Goal: Task Accomplishment & Management: Manage account settings

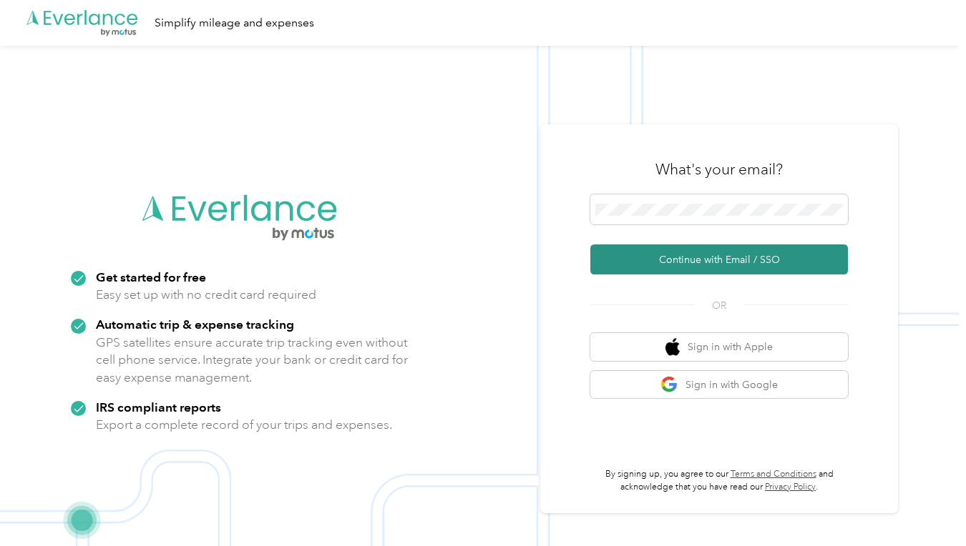
click at [647, 255] on button "Continue with Email / SSO" at bounding box center [718, 260] width 257 height 30
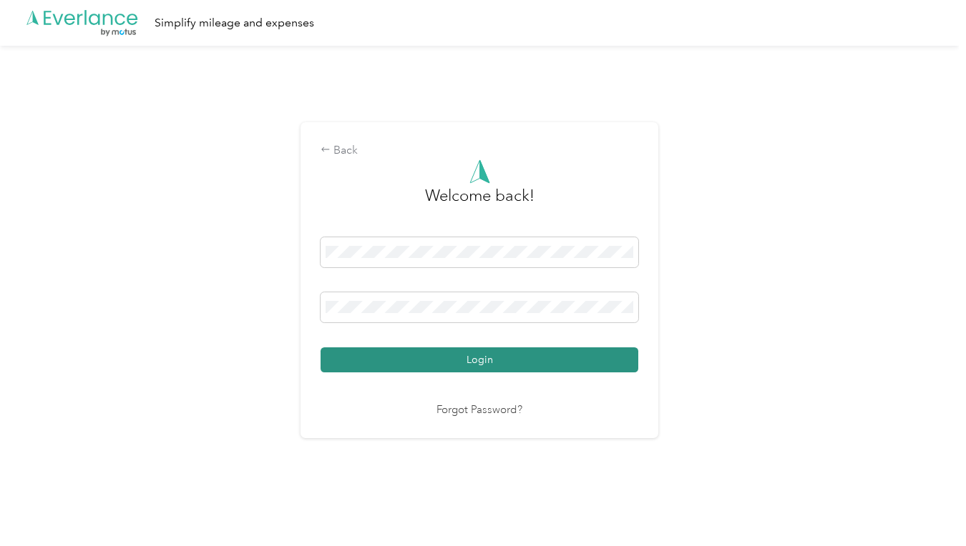
click at [469, 367] on button "Login" at bounding box center [479, 360] width 318 height 25
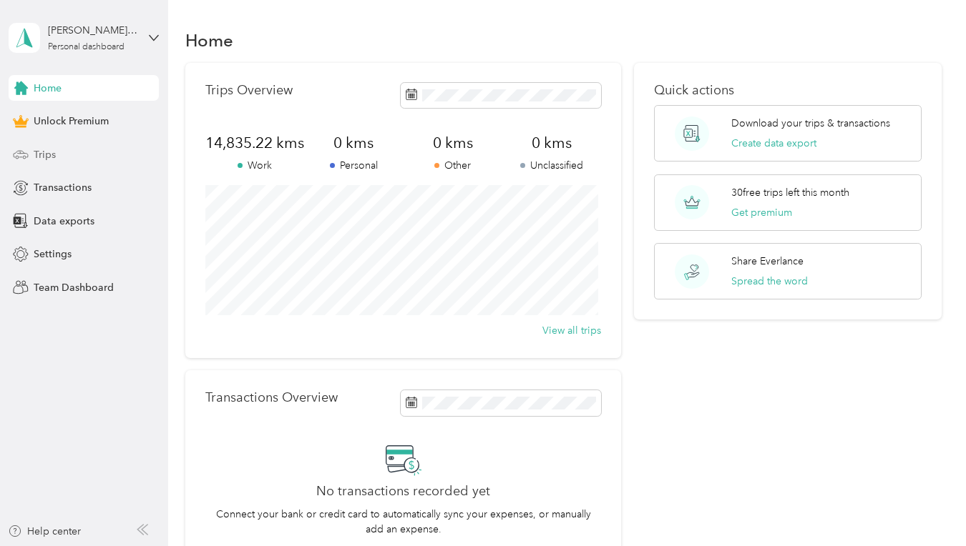
click at [41, 157] on span "Trips" at bounding box center [45, 154] width 22 height 15
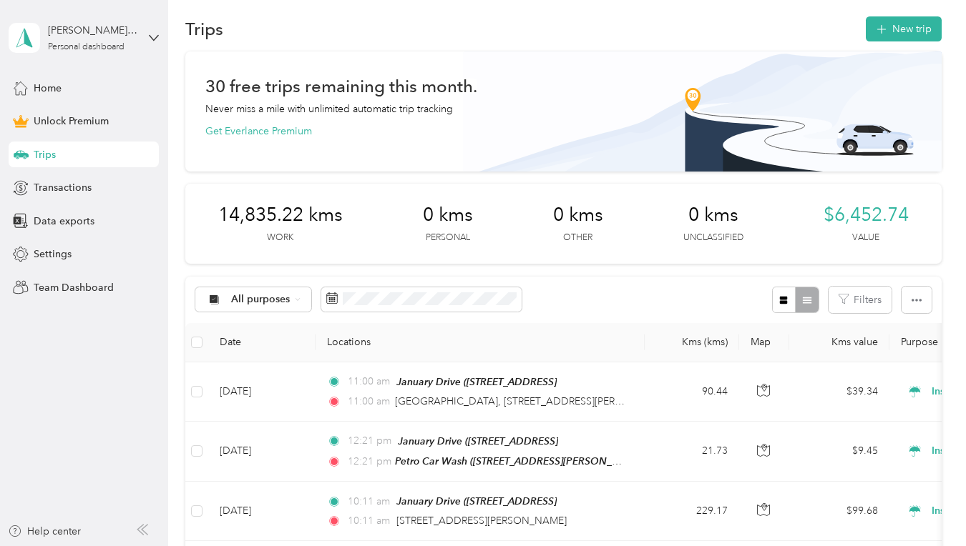
scroll to position [11, 0]
click at [868, 28] on button "New trip" at bounding box center [903, 29] width 76 height 25
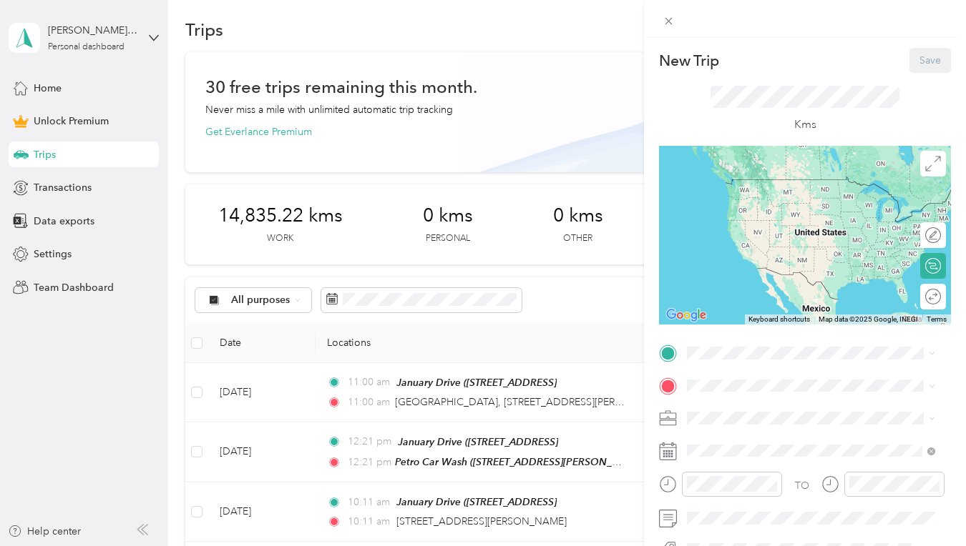
click at [735, 198] on span "[STREET_ADDRESS]" at bounding box center [759, 192] width 91 height 12
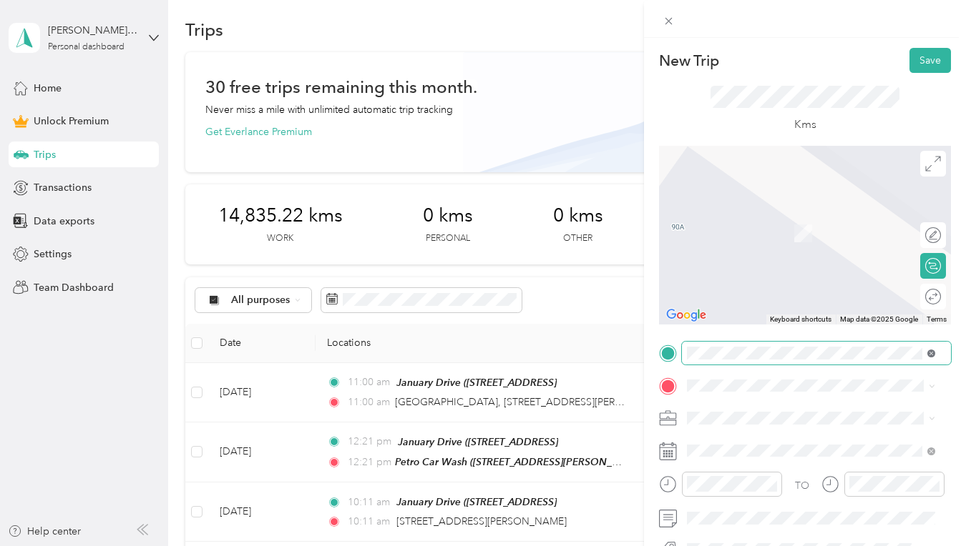
click at [931, 355] on icon at bounding box center [931, 354] width 8 height 8
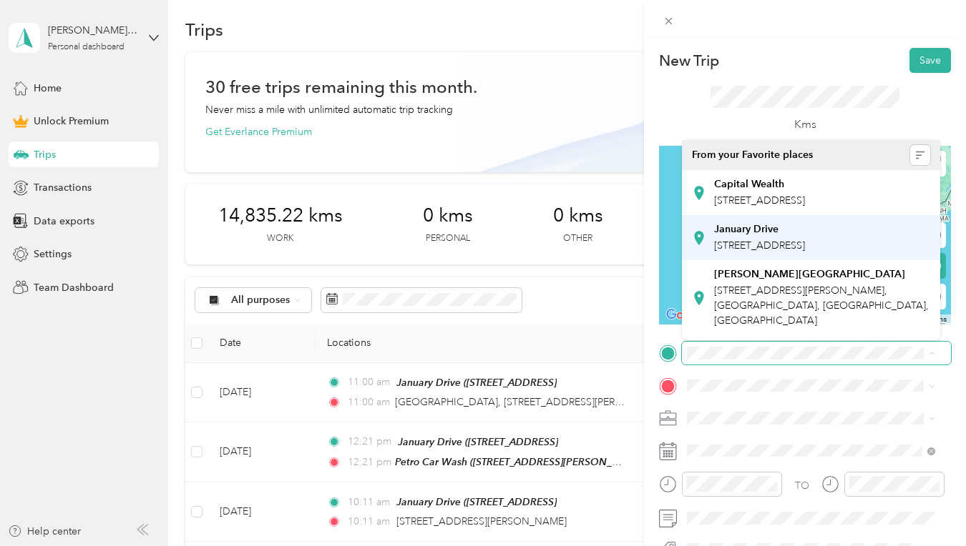
click at [752, 252] on span "[STREET_ADDRESS]" at bounding box center [759, 246] width 91 height 12
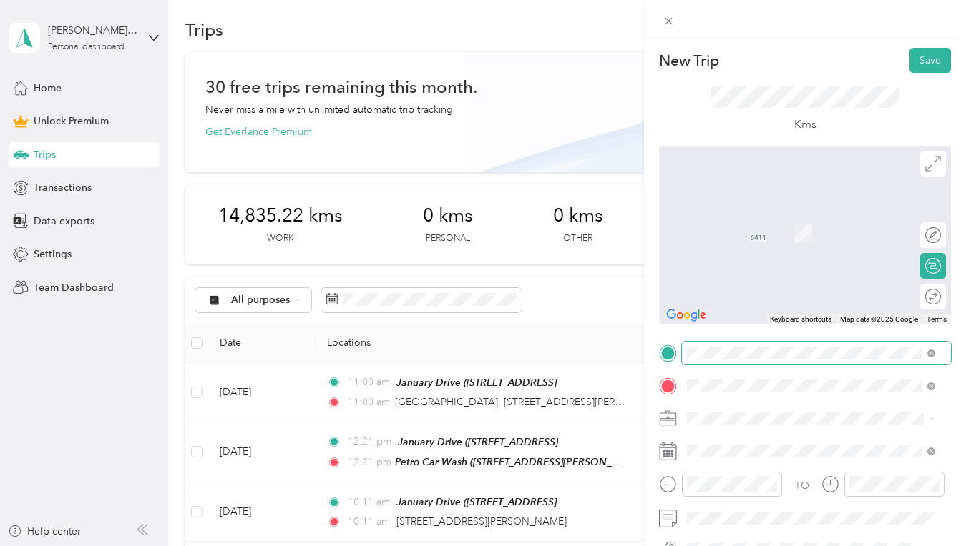
click at [749, 218] on span "[STREET_ADDRESS]" at bounding box center [759, 211] width 91 height 13
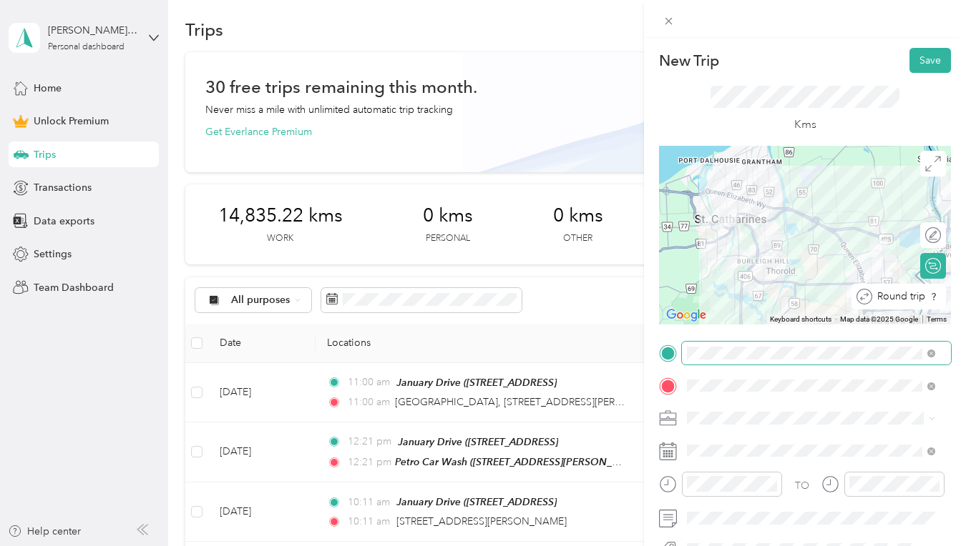
click at [922, 300] on div "Round trip" at bounding box center [898, 297] width 94 height 26
click at [912, 300] on div at bounding box center [918, 296] width 13 height 13
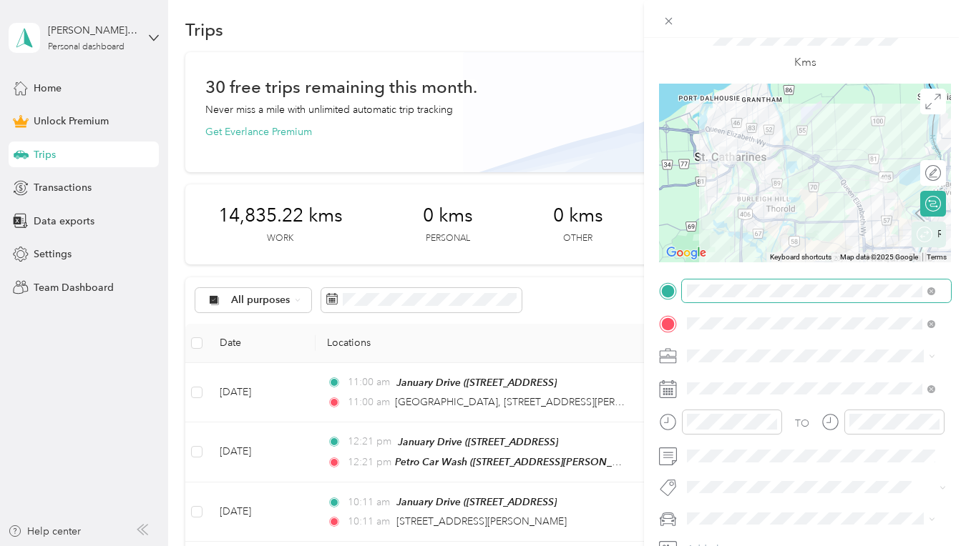
scroll to position [64, 0]
click at [709, 159] on li "Work" at bounding box center [811, 153] width 258 height 25
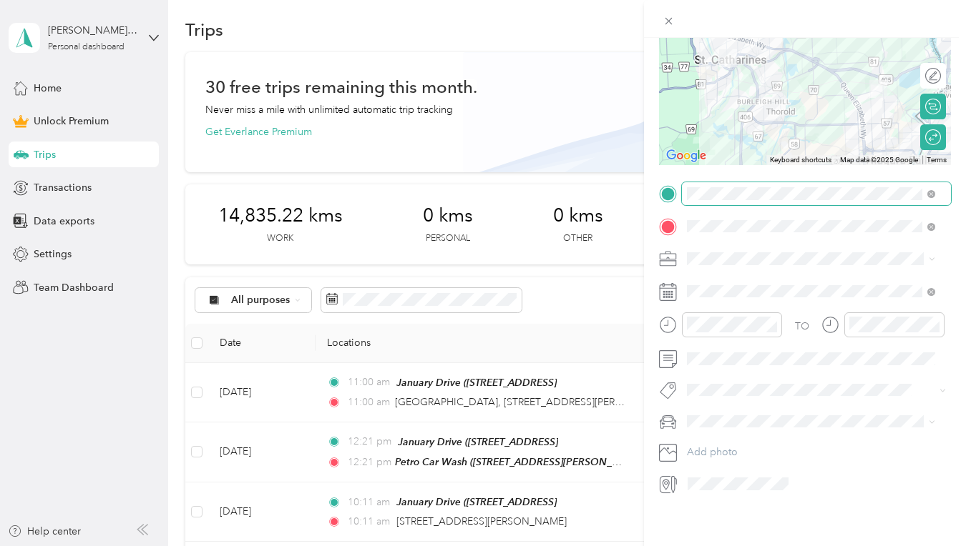
scroll to position [160, 0]
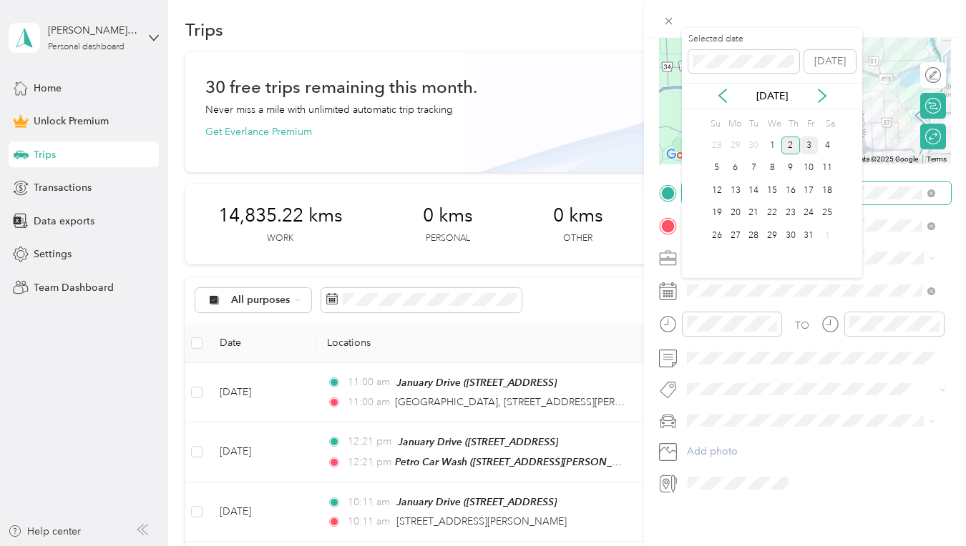
click at [810, 146] on div "3" at bounding box center [809, 146] width 19 height 18
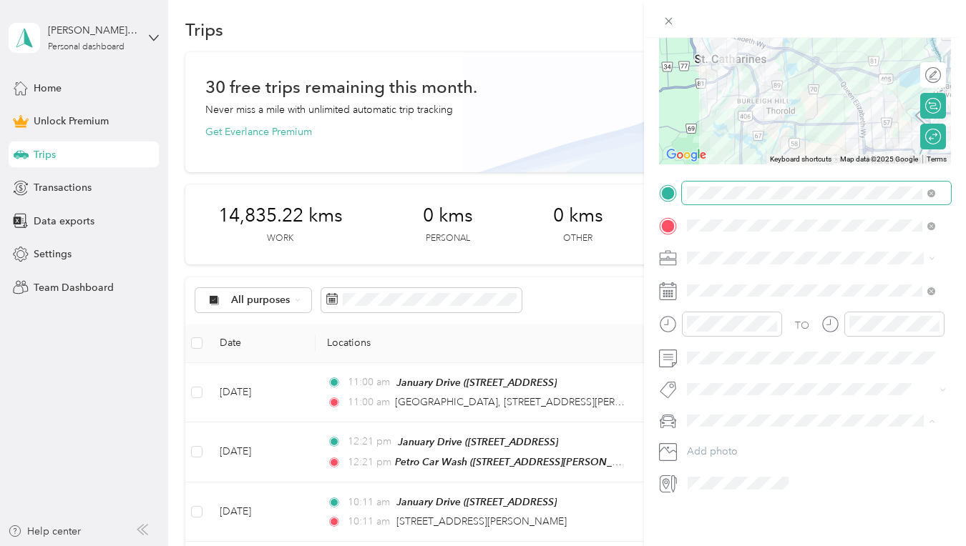
click at [747, 299] on li "Porsche Cayenne Turbo" at bounding box center [811, 295] width 258 height 25
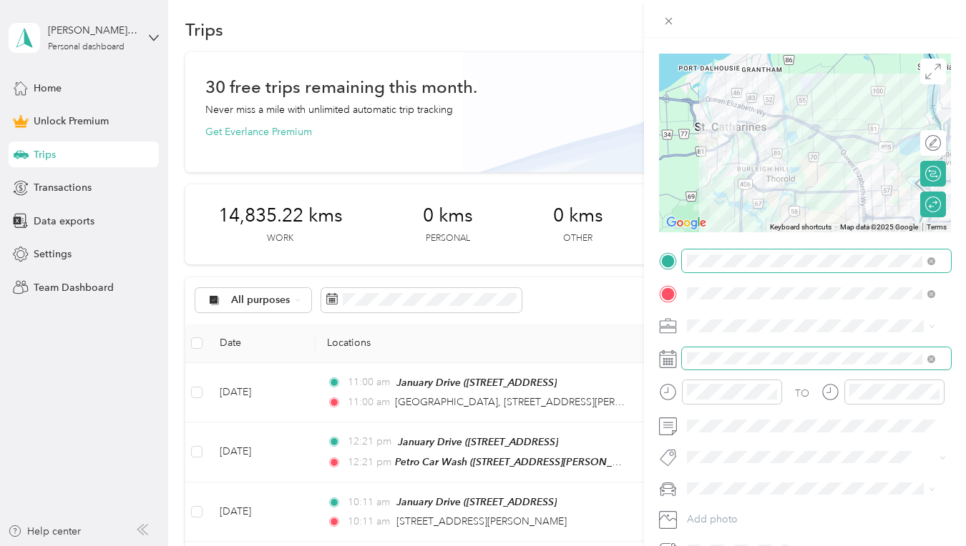
scroll to position [93, 0]
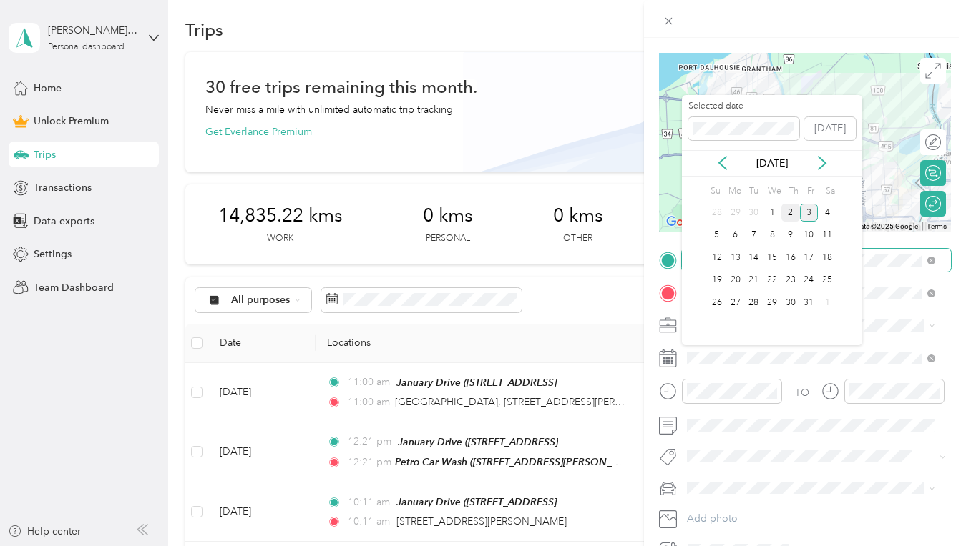
click at [808, 212] on div "3" at bounding box center [809, 213] width 19 height 18
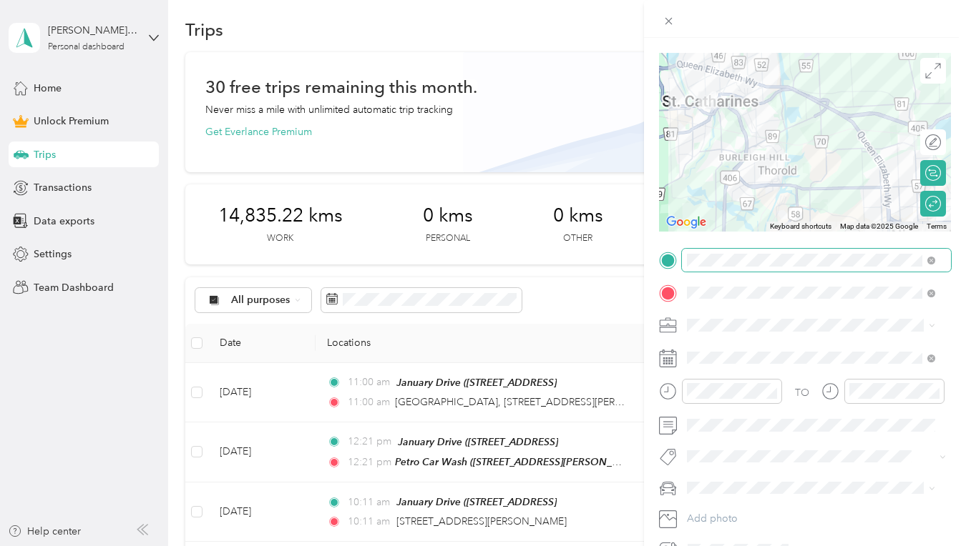
scroll to position [0, 0]
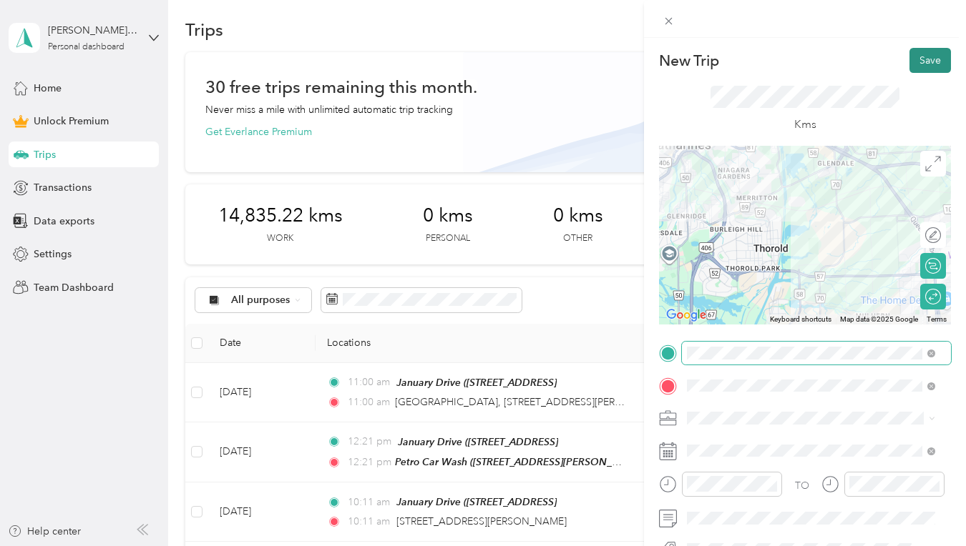
click at [926, 60] on button "Save" at bounding box center [929, 60] width 41 height 25
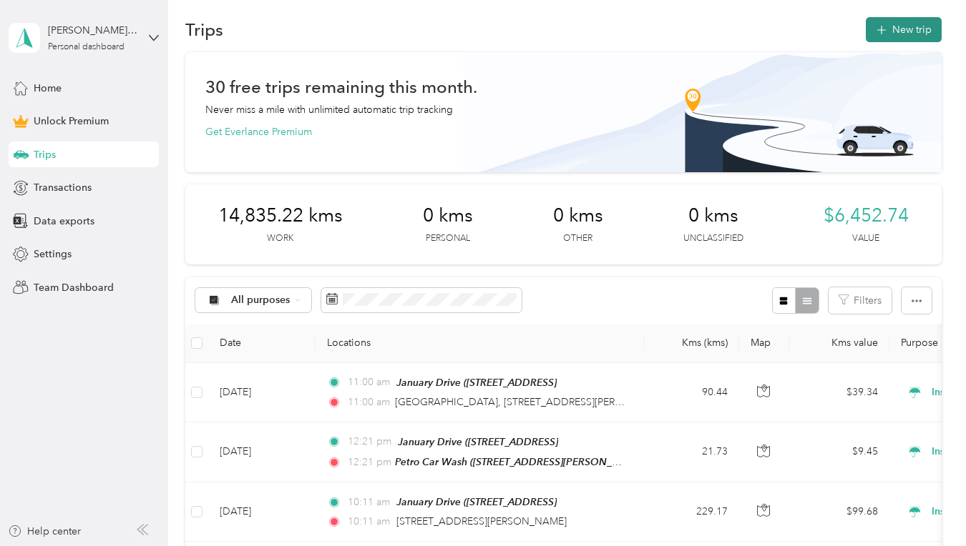
click at [900, 33] on button "New trip" at bounding box center [903, 29] width 76 height 25
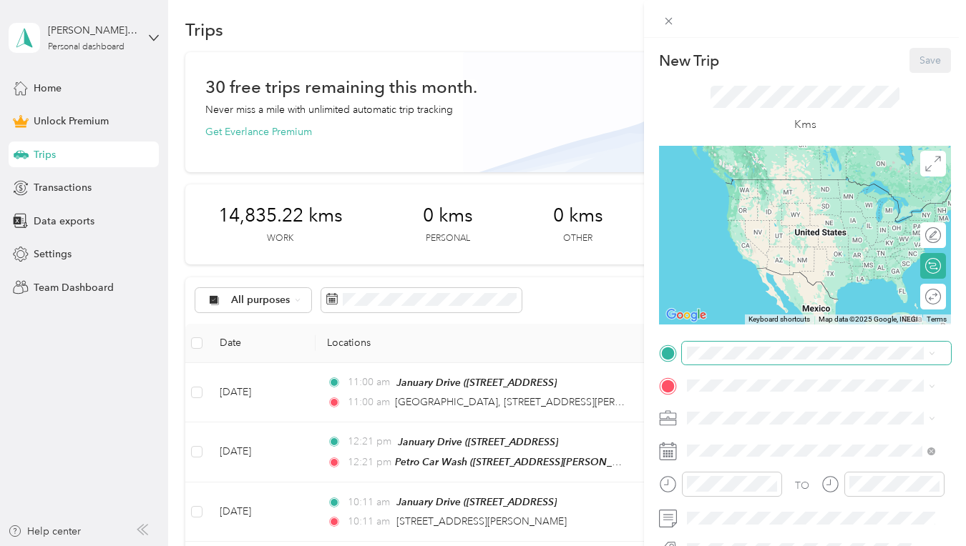
click at [742, 343] on span at bounding box center [816, 353] width 269 height 23
click at [738, 252] on span "[STREET_ADDRESS]" at bounding box center [759, 246] width 91 height 12
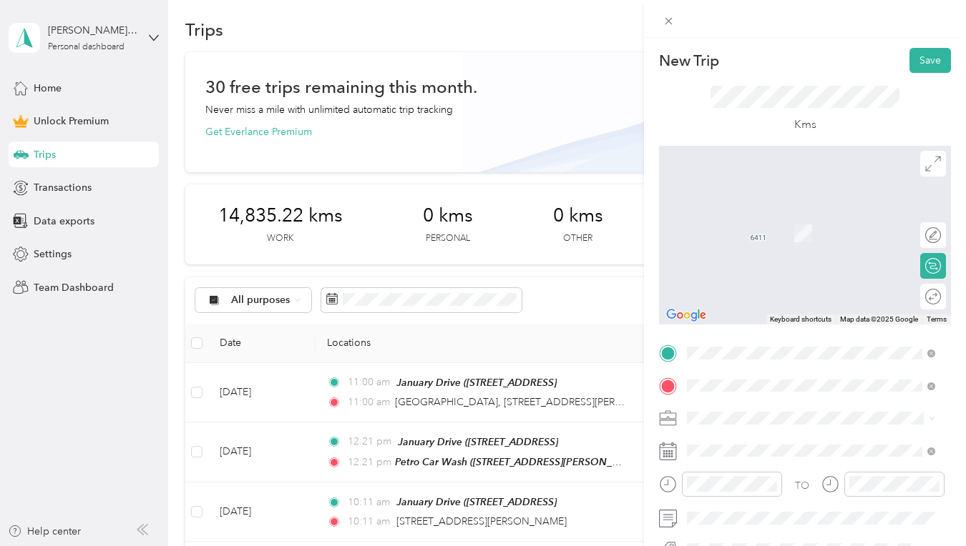
click at [747, 218] on span "[STREET_ADDRESS]" at bounding box center [759, 211] width 91 height 13
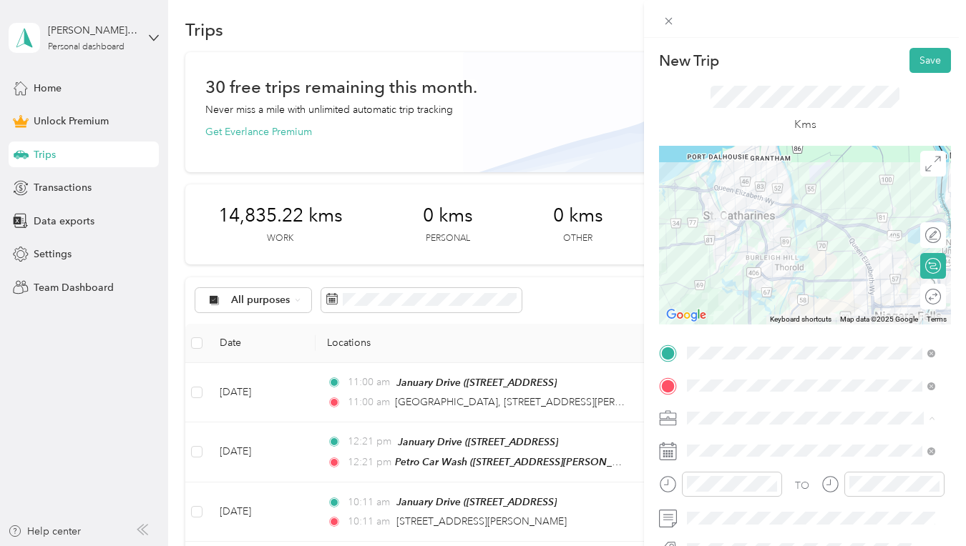
click at [723, 225] on li "Work" at bounding box center [811, 217] width 258 height 25
click at [926, 300] on div at bounding box center [926, 296] width 30 height 15
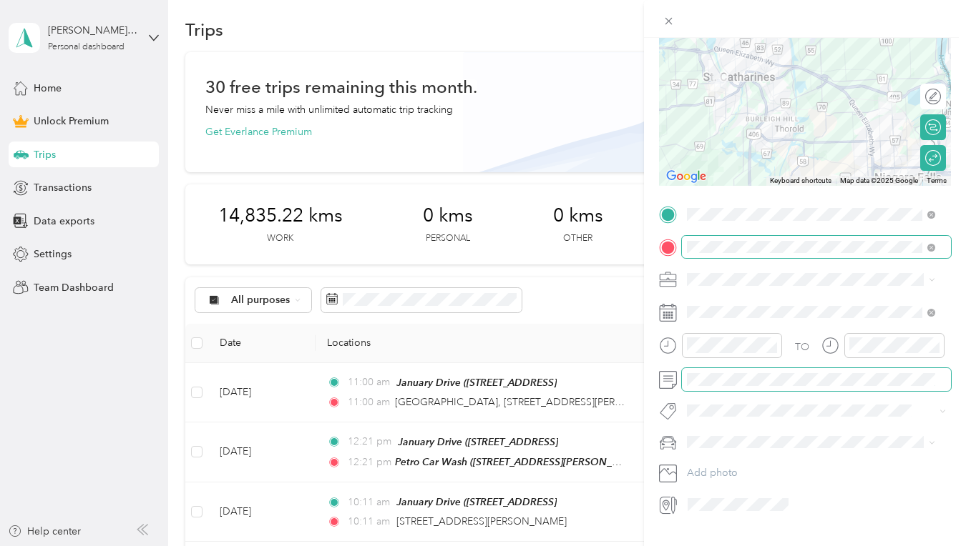
scroll to position [172, 0]
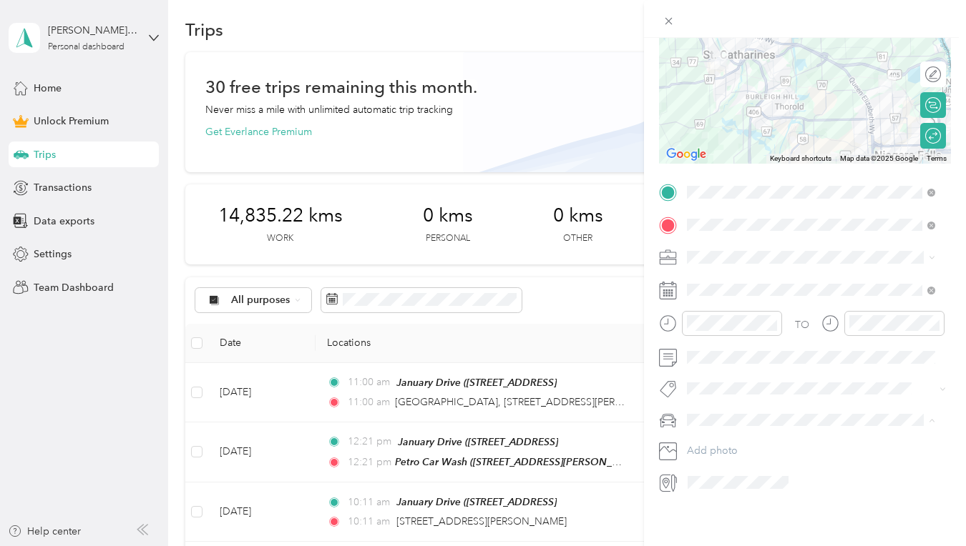
click at [735, 290] on li "Porsche Cayenne Turbo" at bounding box center [811, 284] width 258 height 25
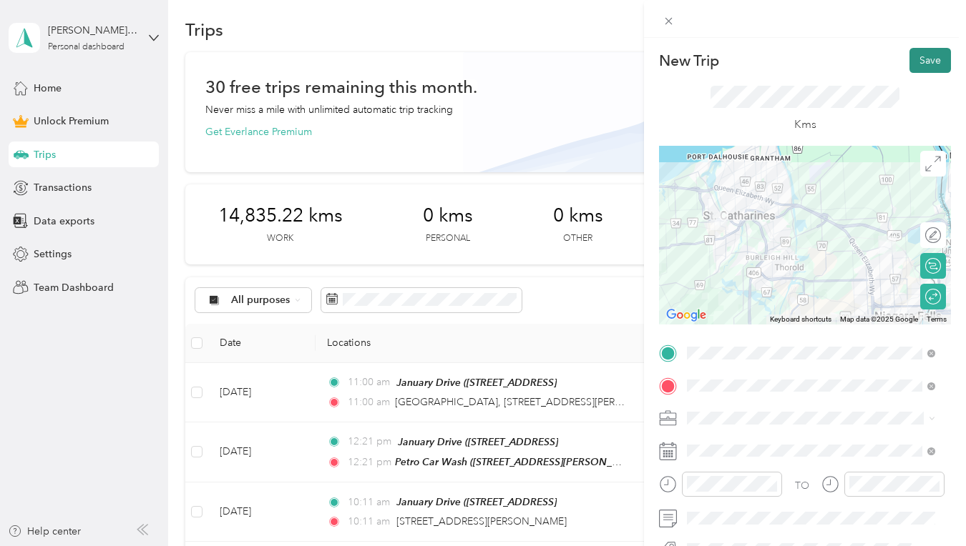
click at [919, 59] on button "Save" at bounding box center [929, 60] width 41 height 25
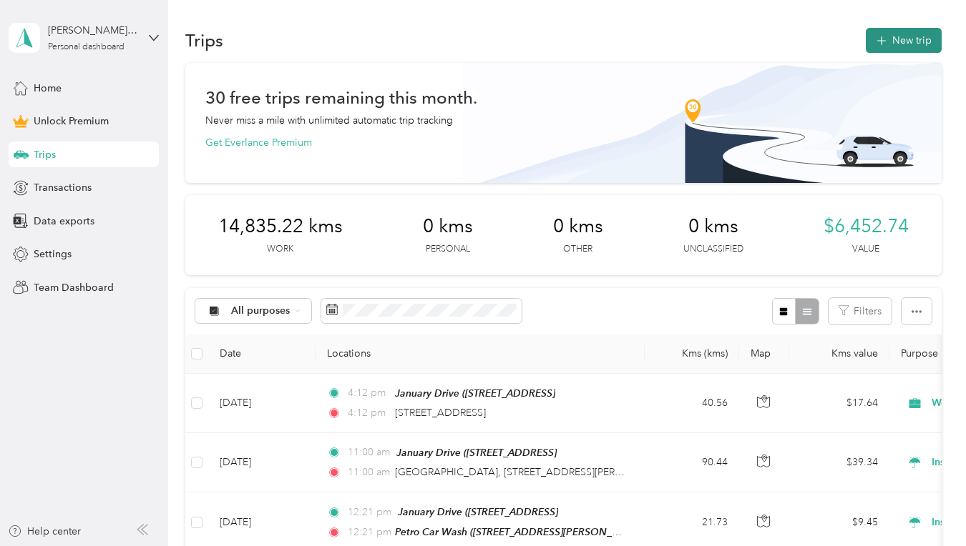
click at [890, 41] on button "New trip" at bounding box center [903, 40] width 76 height 25
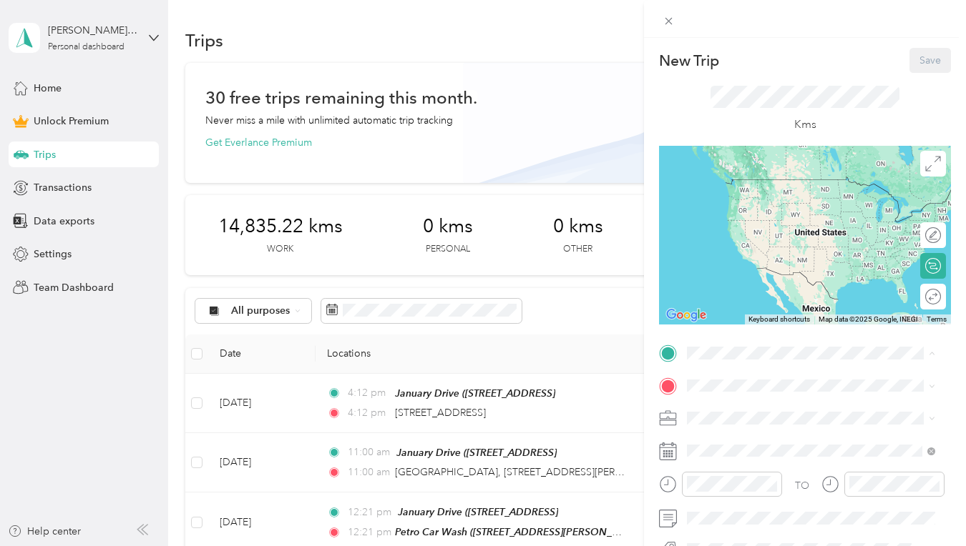
click at [739, 252] on span "[STREET_ADDRESS]" at bounding box center [759, 246] width 91 height 12
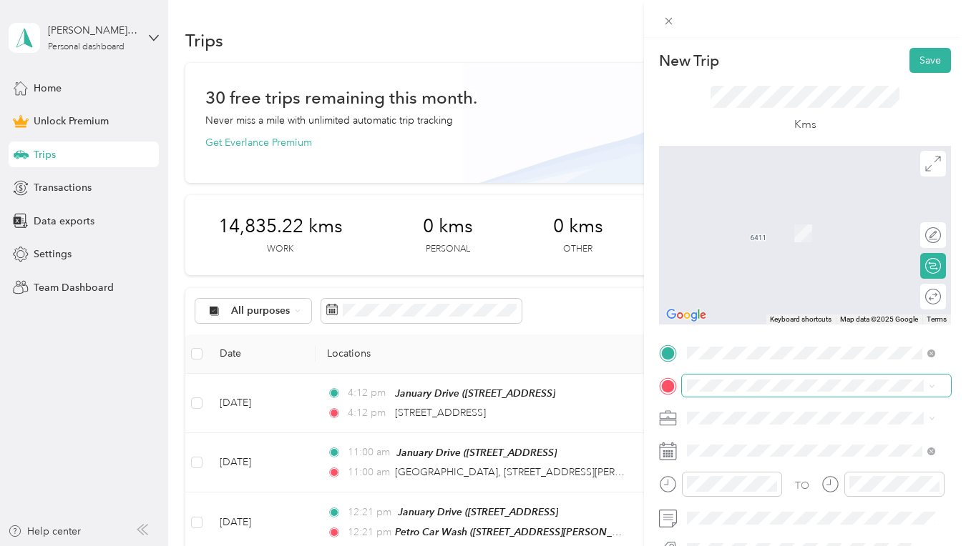
click at [773, 378] on span at bounding box center [816, 386] width 269 height 23
click at [742, 393] on span at bounding box center [816, 386] width 269 height 23
click at [739, 247] on span "[STREET_ADDRESS]" at bounding box center [759, 241] width 91 height 13
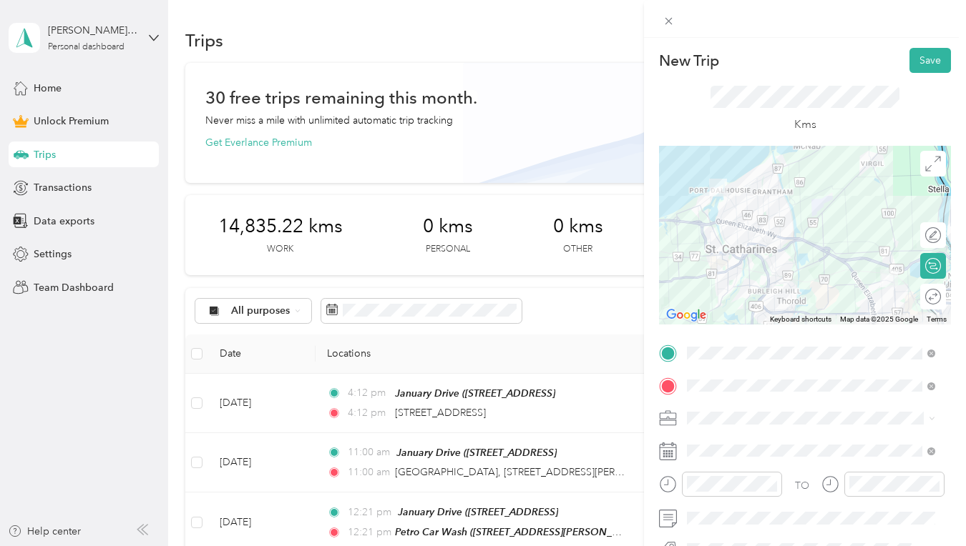
click at [739, 262] on div at bounding box center [805, 235] width 292 height 179
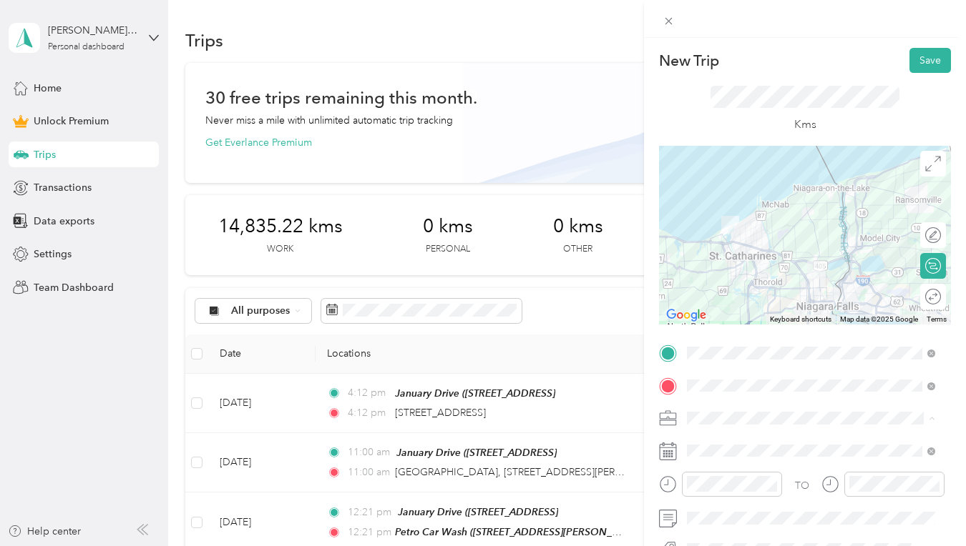
click at [720, 223] on li "Work" at bounding box center [811, 217] width 258 height 25
click at [911, 292] on div "Round trip" at bounding box center [890, 296] width 101 height 15
click at [912, 292] on div at bounding box center [918, 296] width 13 height 13
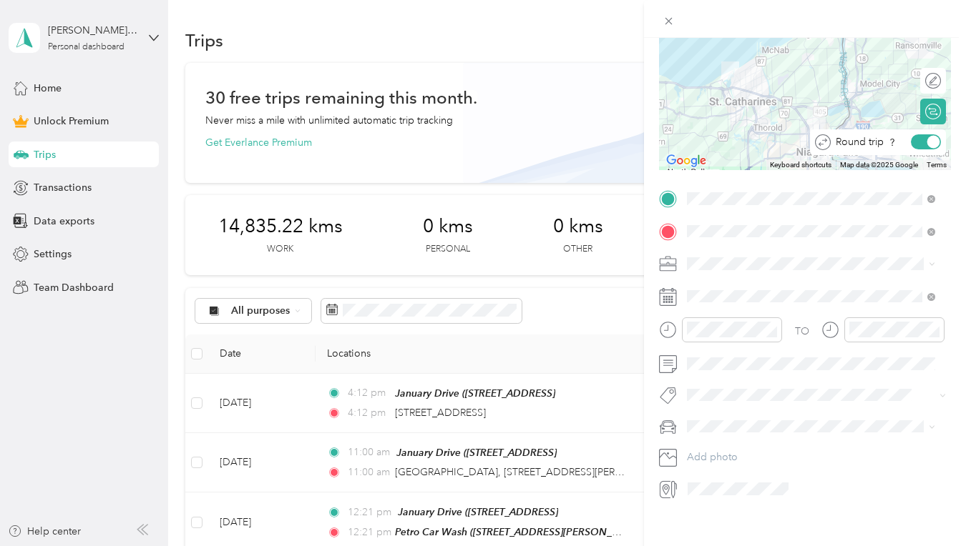
scroll to position [159, 0]
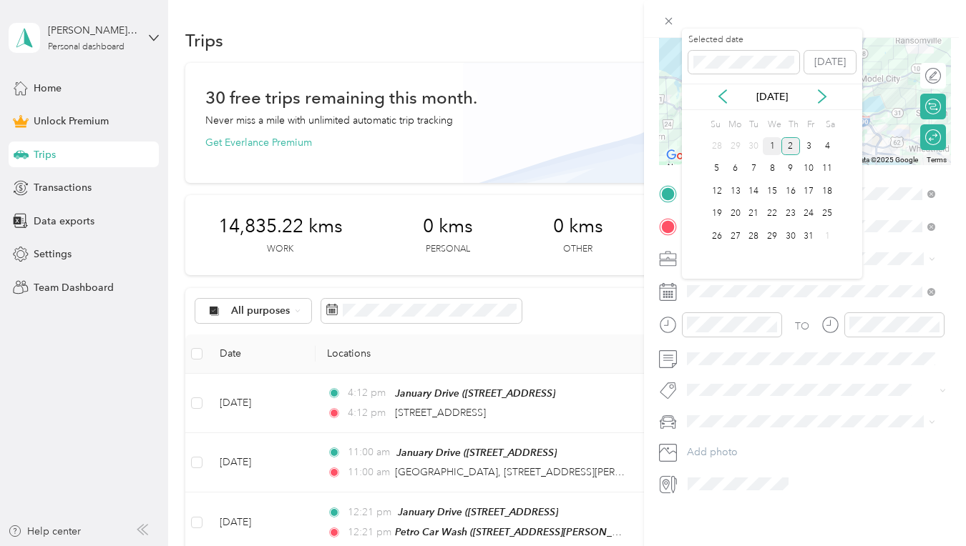
click at [773, 145] on div "1" at bounding box center [771, 146] width 19 height 18
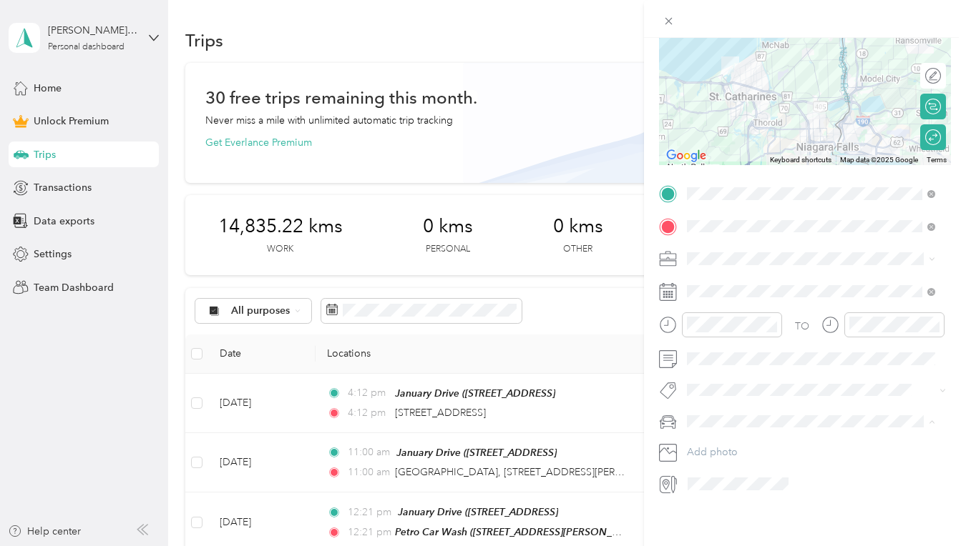
click at [732, 293] on span "Porsche Cayenne Turbo" at bounding box center [746, 296] width 109 height 12
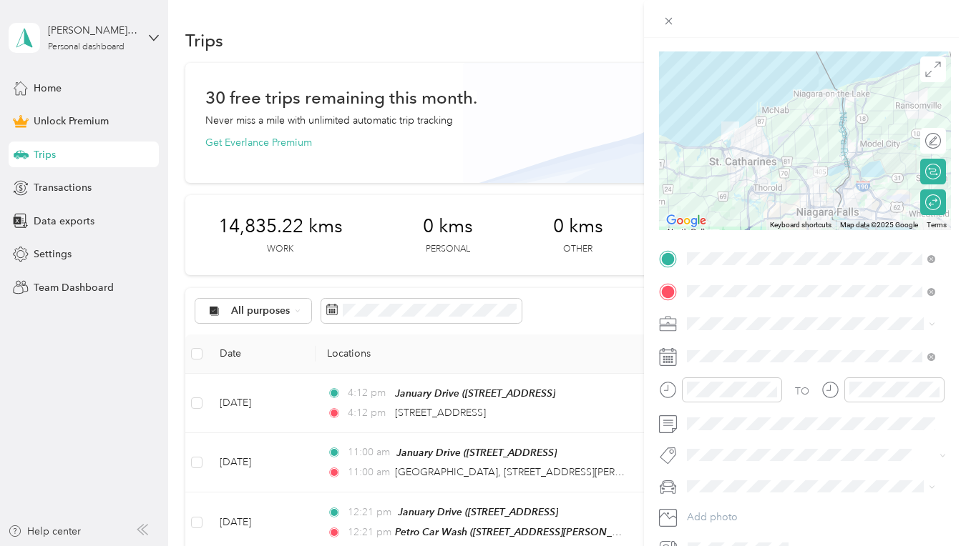
scroll to position [0, 0]
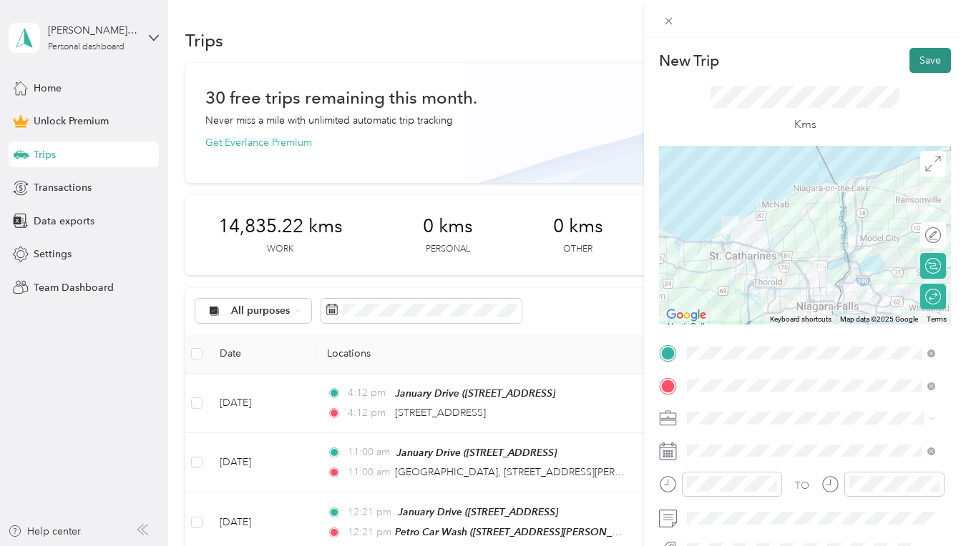
click at [918, 59] on button "Save" at bounding box center [929, 60] width 41 height 25
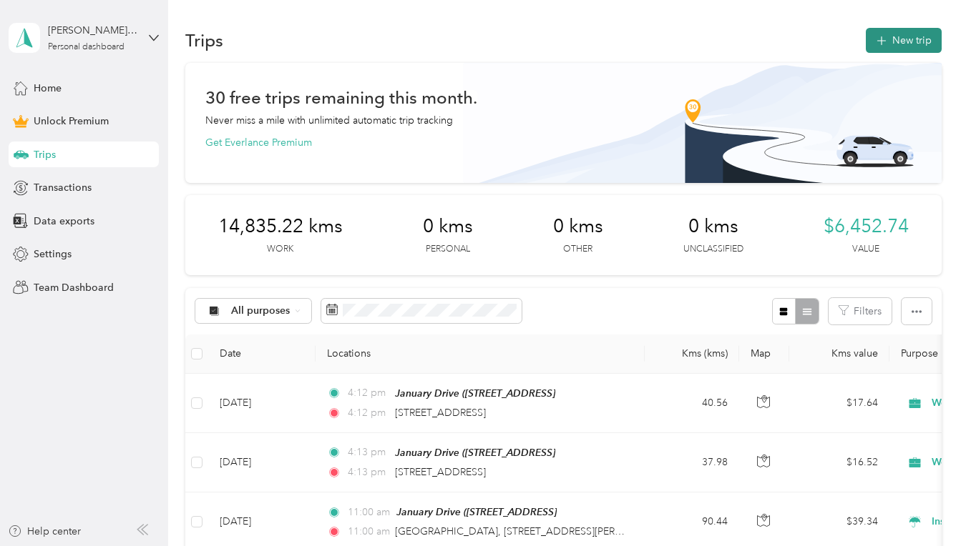
click at [890, 45] on button "New trip" at bounding box center [903, 40] width 76 height 25
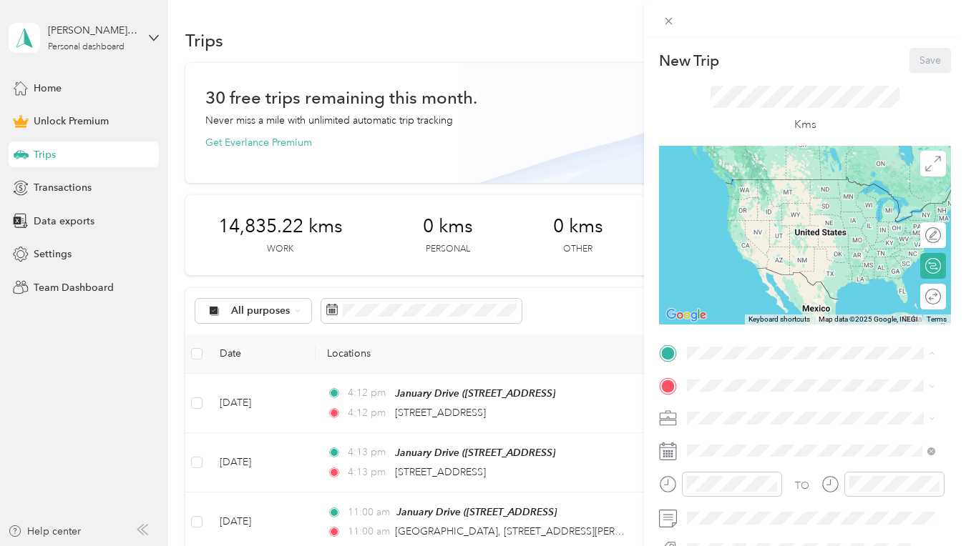
click at [732, 252] on span "[STREET_ADDRESS]" at bounding box center [759, 246] width 91 height 12
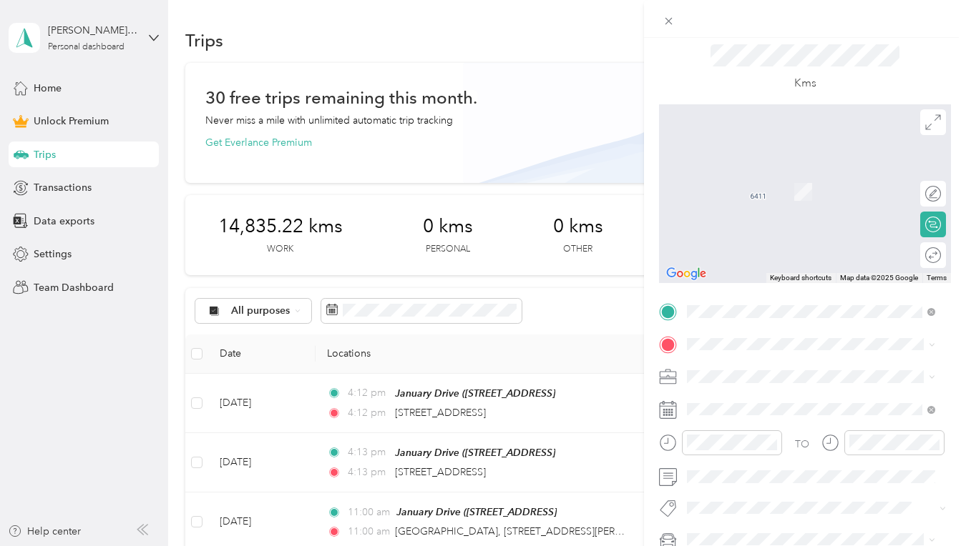
scroll to position [43, 0]
click at [732, 350] on span at bounding box center [816, 343] width 269 height 23
click at [740, 175] on span "[STREET_ADDRESS]" at bounding box center [759, 168] width 91 height 13
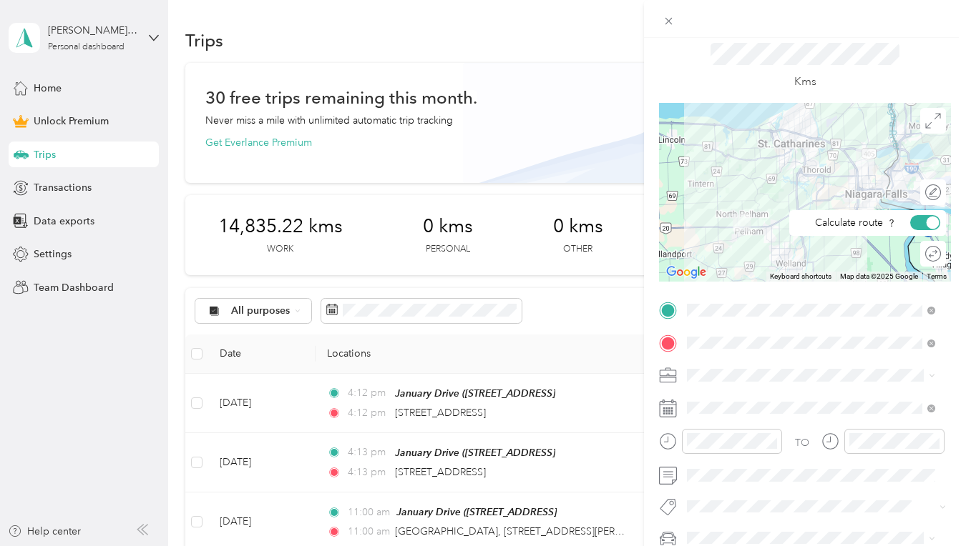
click at [941, 248] on div "Round trip" at bounding box center [941, 253] width 0 height 15
click at [911, 260] on div at bounding box center [926, 253] width 30 height 15
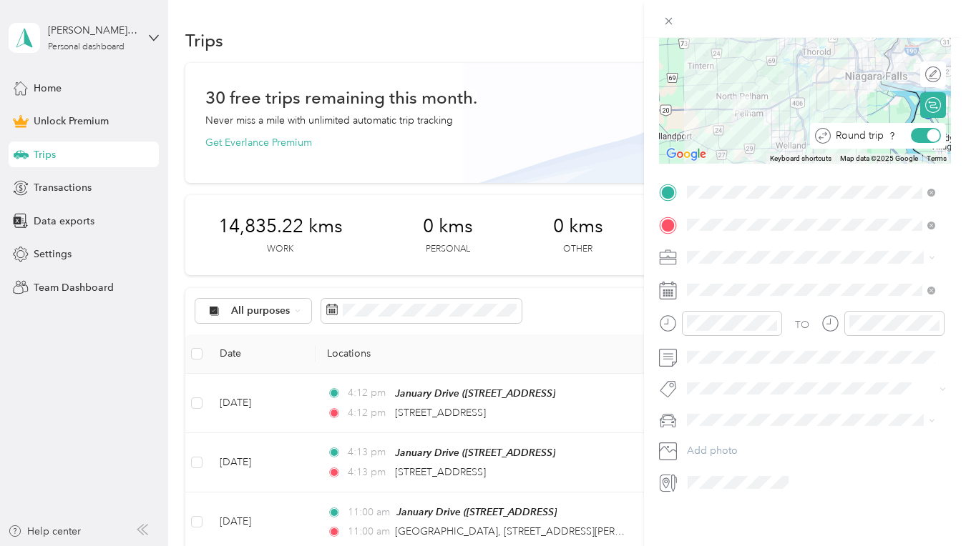
scroll to position [163, 0]
click at [716, 276] on div "Work" at bounding box center [811, 280] width 238 height 15
click at [735, 293] on span "Porsche Cayenne Turbo" at bounding box center [746, 293] width 109 height 12
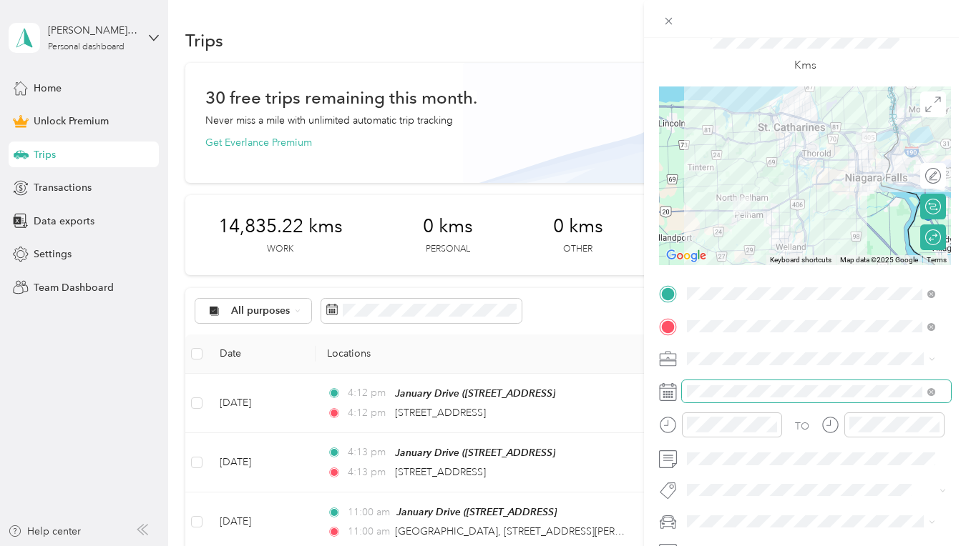
click at [710, 384] on span at bounding box center [816, 392] width 269 height 23
click at [672, 388] on icon at bounding box center [668, 392] width 18 height 18
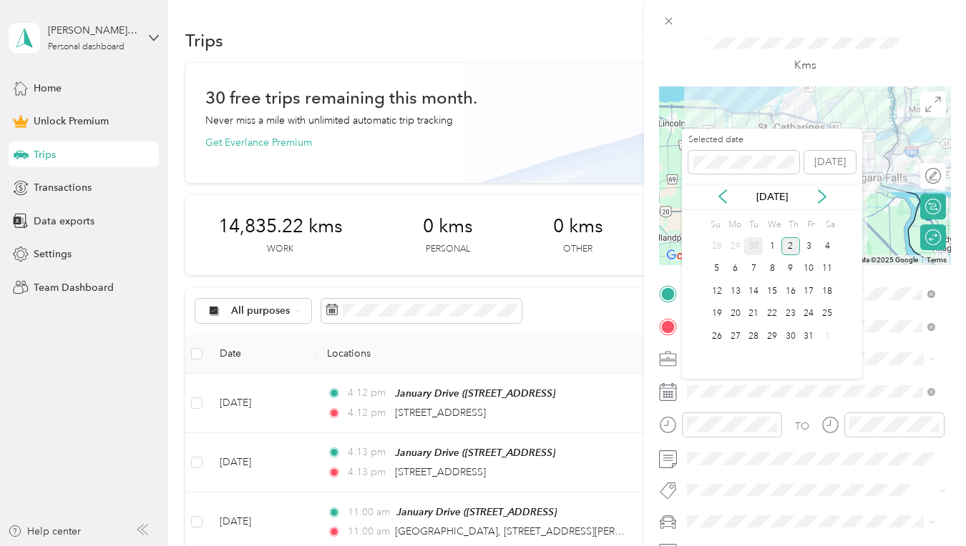
click at [755, 249] on div "30" at bounding box center [753, 246] width 19 height 18
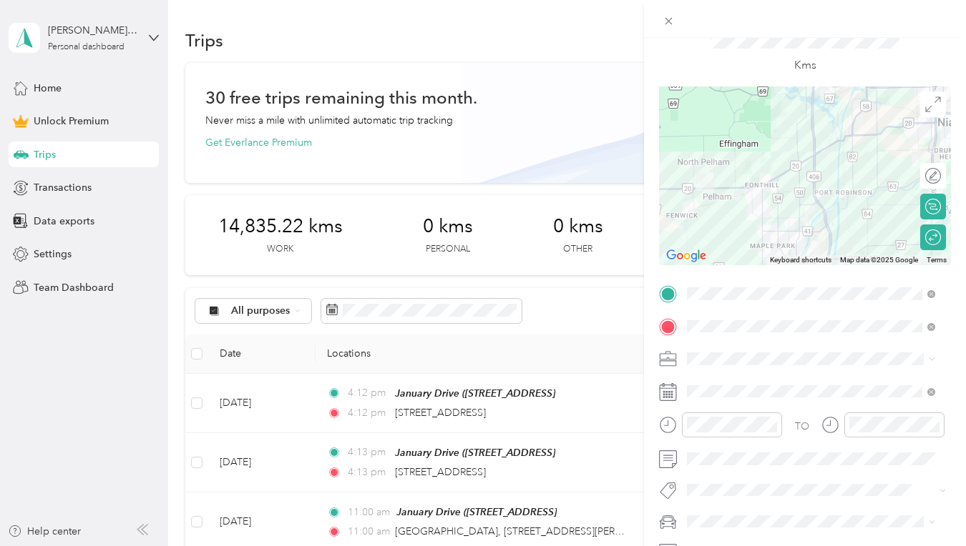
scroll to position [0, 0]
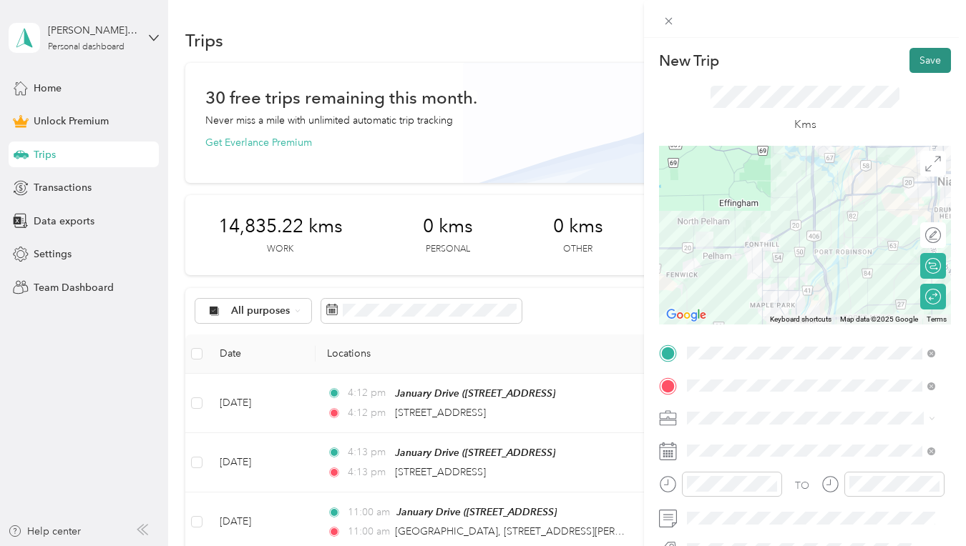
click at [920, 54] on button "Save" at bounding box center [929, 60] width 41 height 25
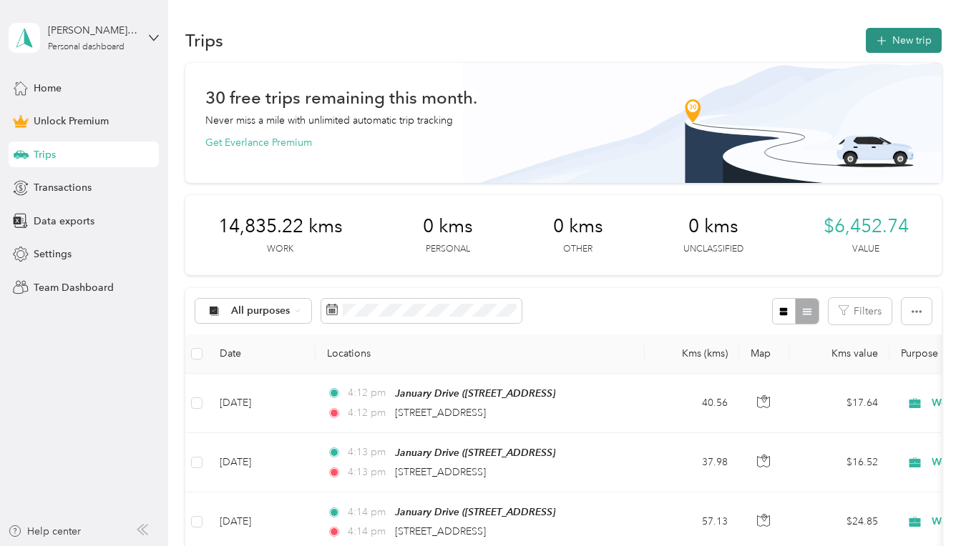
click at [883, 40] on icon "button" at bounding box center [881, 41] width 16 height 16
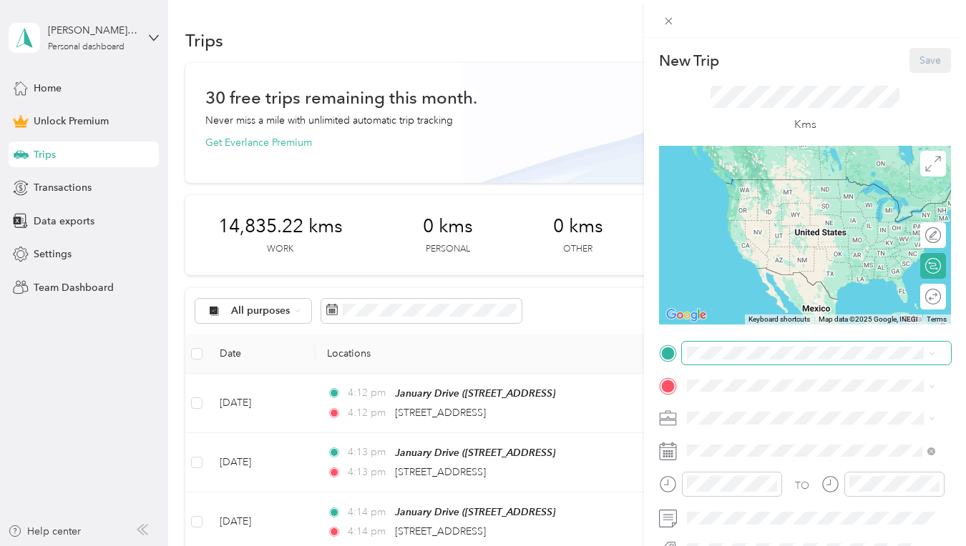
click at [683, 355] on span at bounding box center [816, 353] width 269 height 23
click at [723, 253] on div "January Drive [STREET_ADDRESS]" at bounding box center [759, 238] width 91 height 30
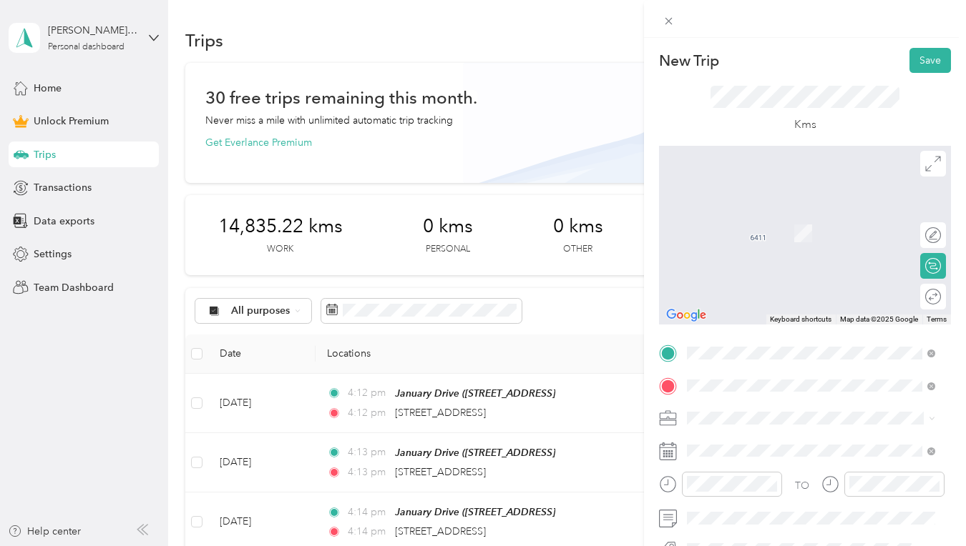
click at [744, 443] on span "[STREET_ADDRESS]" at bounding box center [759, 437] width 91 height 13
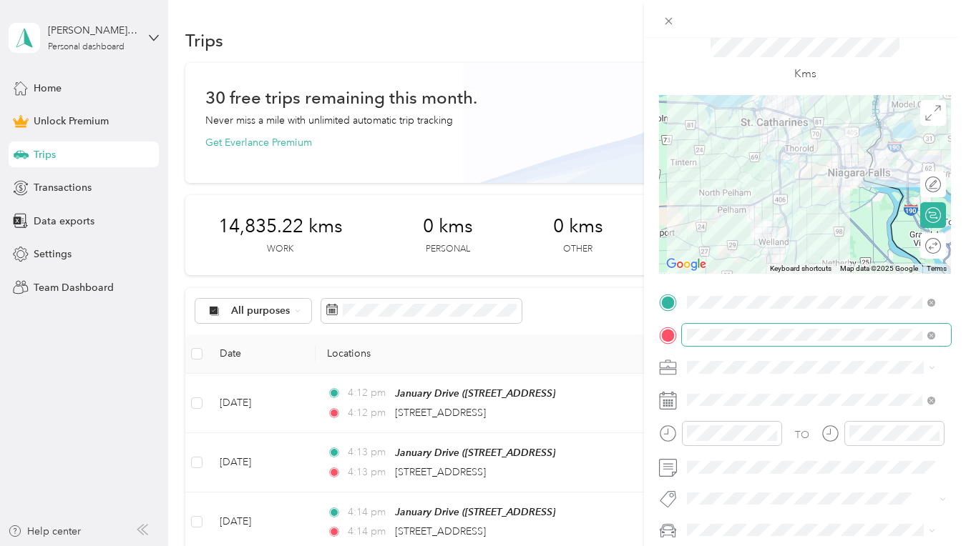
scroll to position [51, 0]
click at [714, 170] on div "Work" at bounding box center [811, 165] width 238 height 15
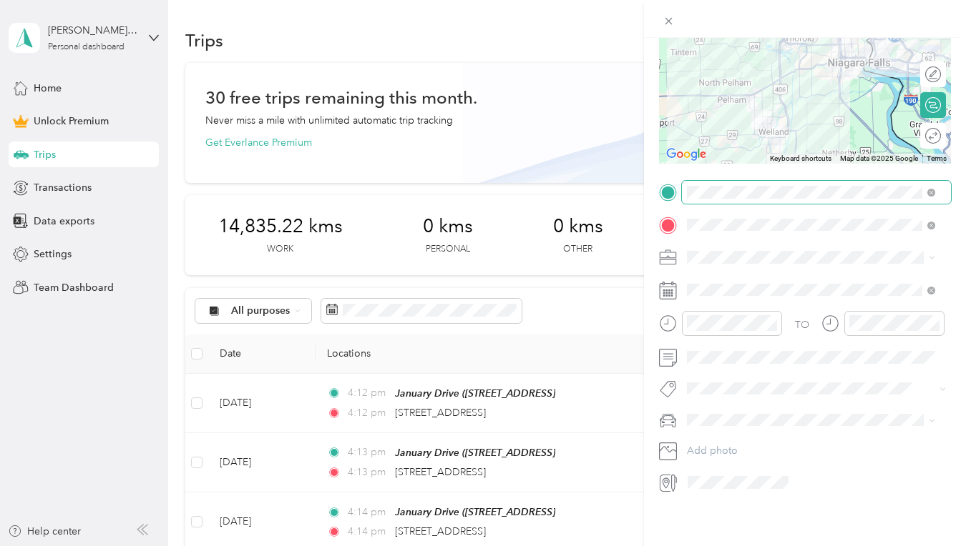
scroll to position [167, 0]
click at [755, 285] on span "Porsche Cayenne Turbo" at bounding box center [746, 289] width 109 height 12
click at [920, 124] on div "Round trip" at bounding box center [933, 136] width 26 height 26
click at [912, 129] on div at bounding box center [918, 135] width 13 height 13
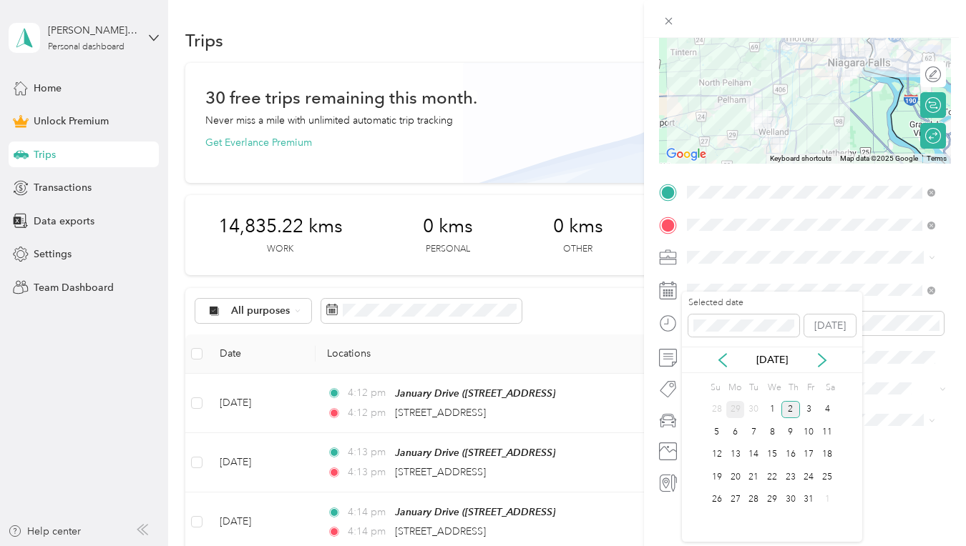
click at [734, 408] on div "29" at bounding box center [735, 410] width 19 height 18
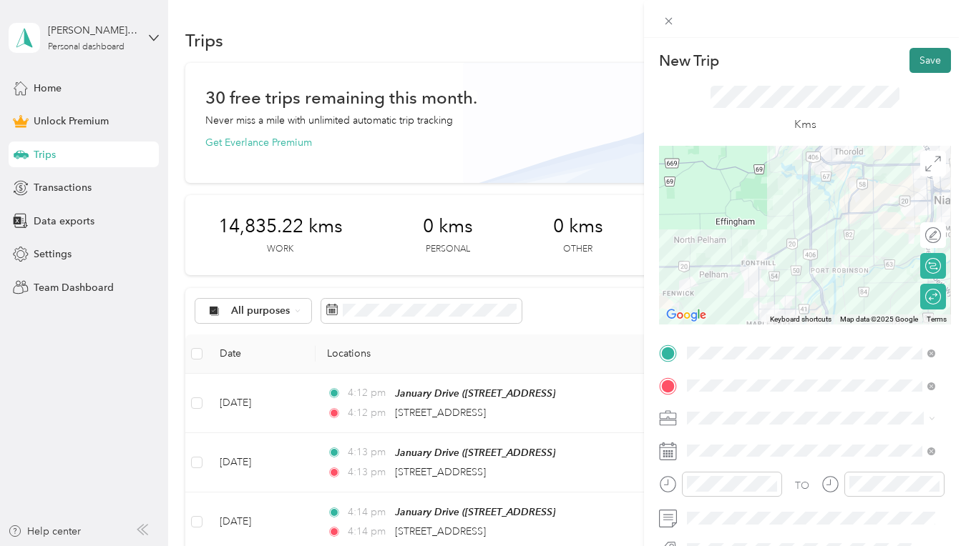
click at [924, 59] on button "Save" at bounding box center [929, 60] width 41 height 25
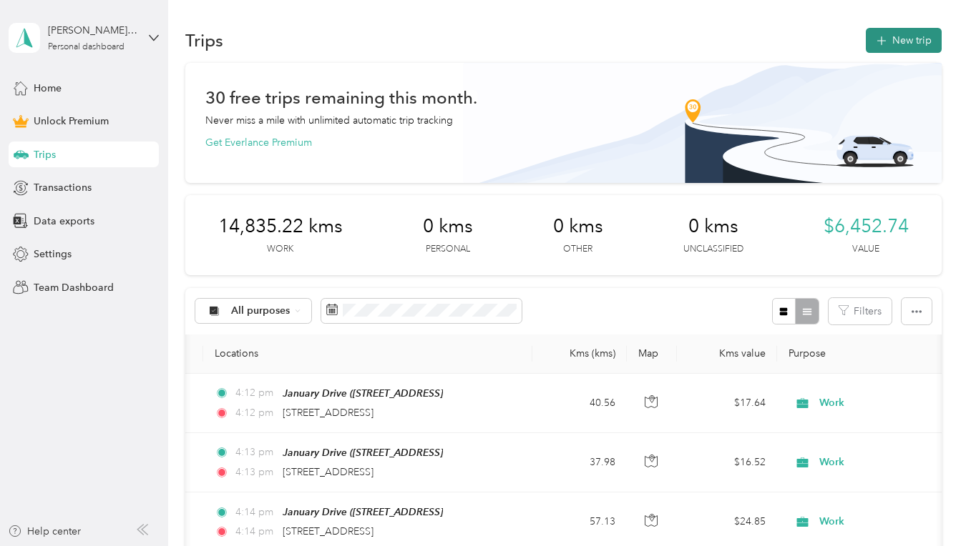
click at [895, 31] on button "New trip" at bounding box center [903, 40] width 76 height 25
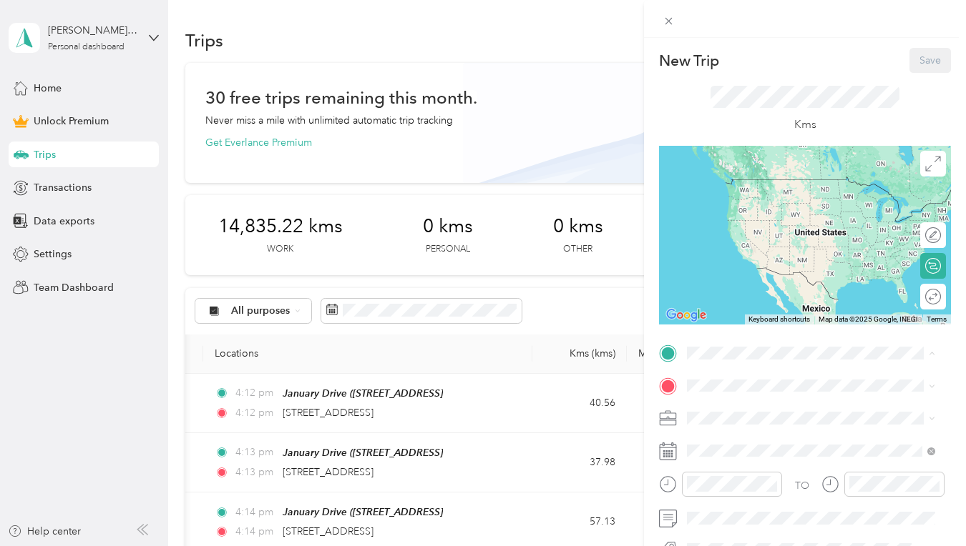
click at [742, 252] on span "[STREET_ADDRESS]" at bounding box center [759, 246] width 91 height 12
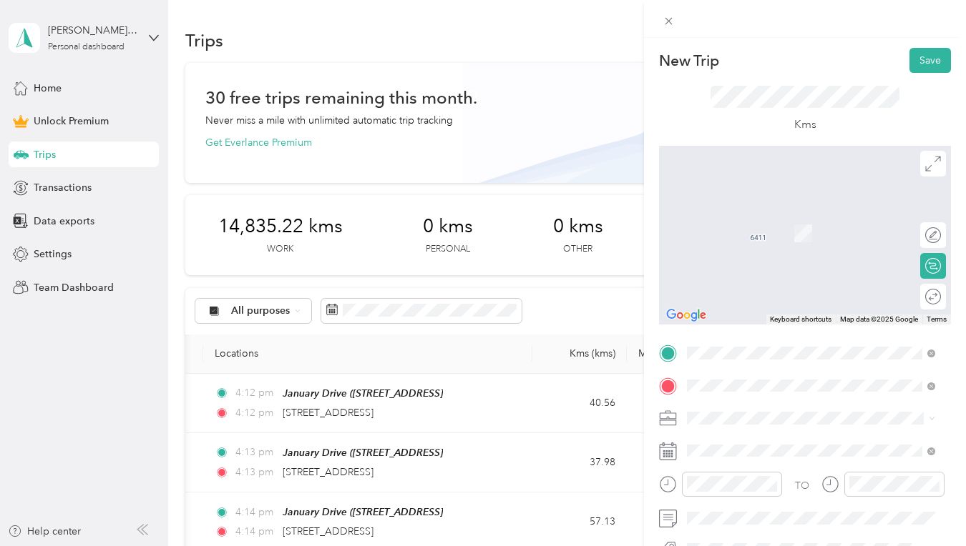
click at [732, 436] on span "[STREET_ADDRESS][PERSON_NAME]" at bounding box center [799, 437] width 170 height 13
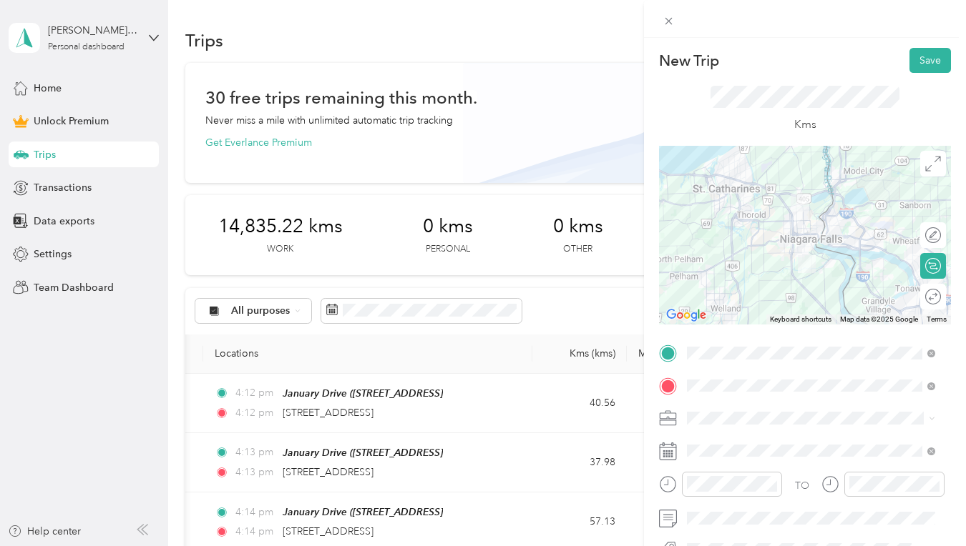
click at [920, 298] on div "Round trip" at bounding box center [933, 297] width 26 height 26
click at [912, 298] on div at bounding box center [918, 296] width 13 height 13
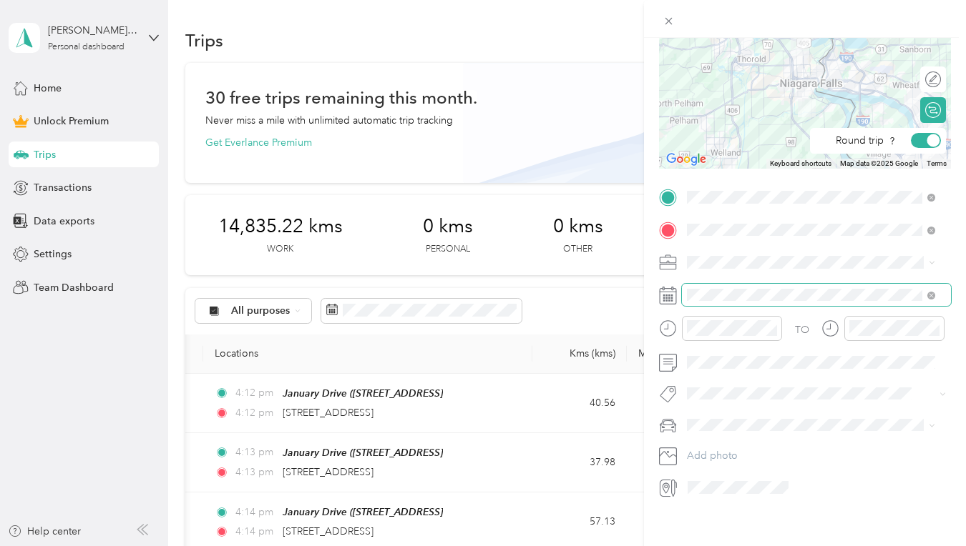
scroll to position [157, 0]
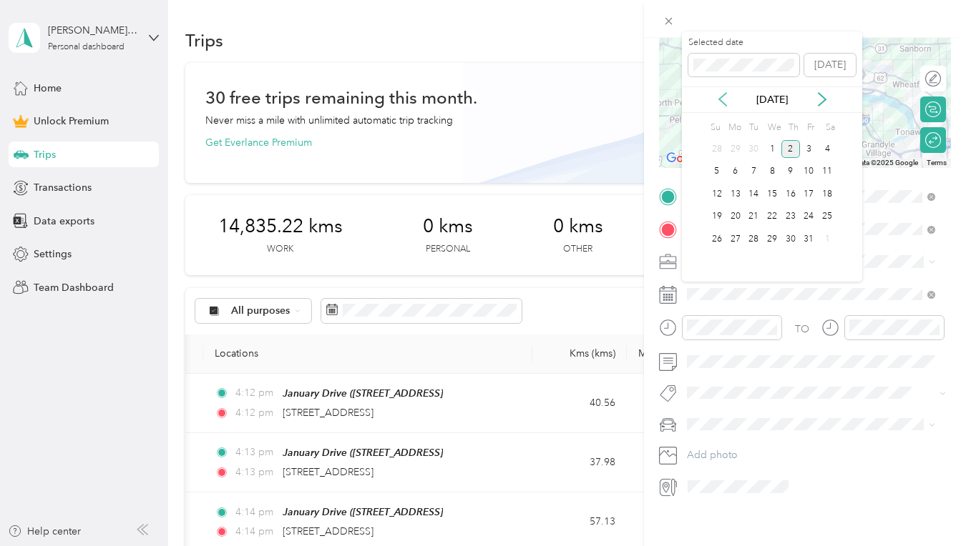
click at [719, 100] on icon at bounding box center [722, 99] width 7 height 13
click at [755, 215] on div "23" at bounding box center [753, 217] width 19 height 18
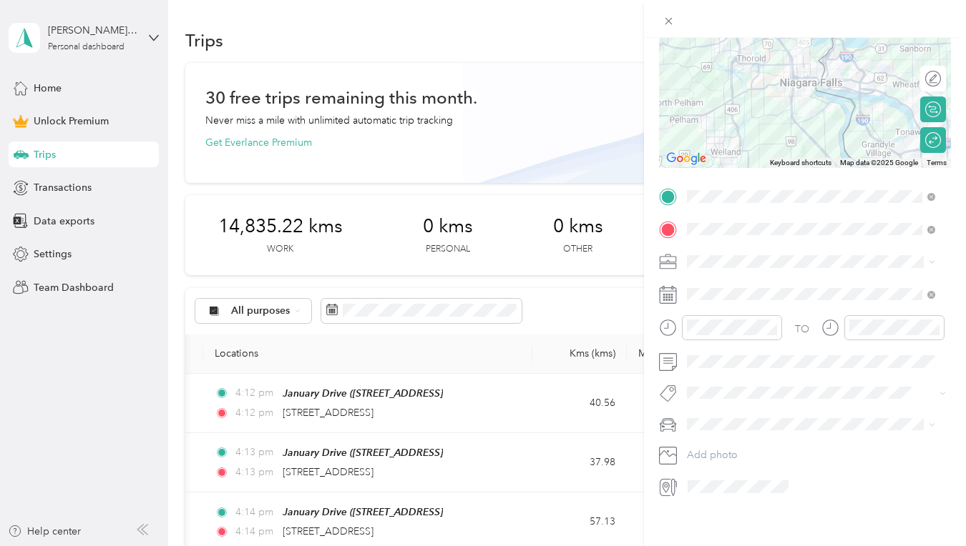
scroll to position [172, 0]
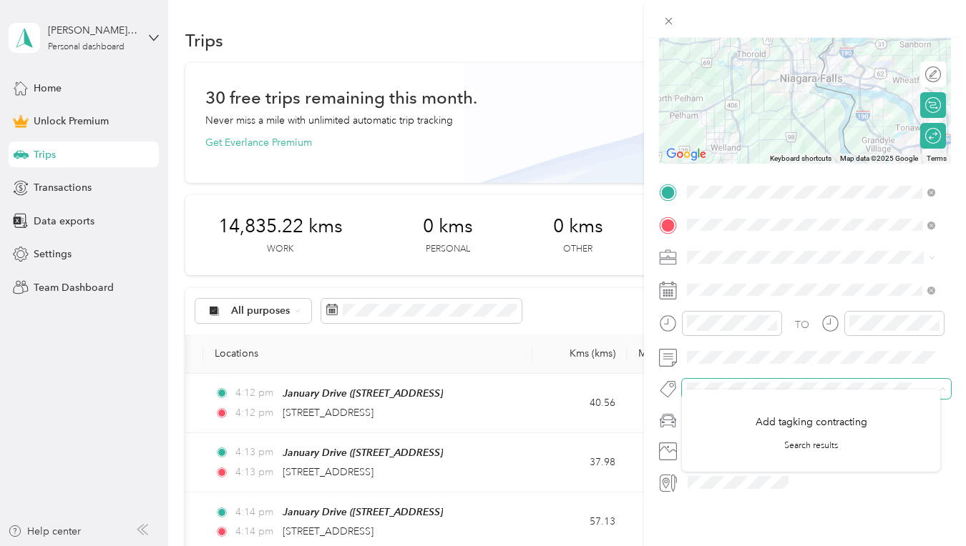
click at [742, 379] on span at bounding box center [816, 389] width 269 height 20
click at [720, 272] on div "Work" at bounding box center [811, 272] width 238 height 15
click at [729, 409] on span at bounding box center [816, 420] width 269 height 23
click at [745, 283] on span "Porsche Cayenne Turbo" at bounding box center [746, 284] width 109 height 12
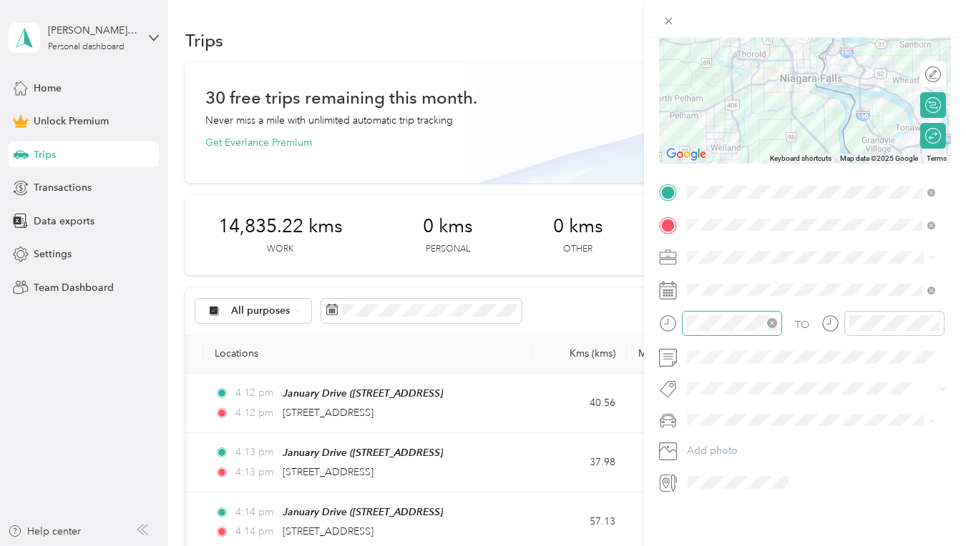
scroll to position [0, 0]
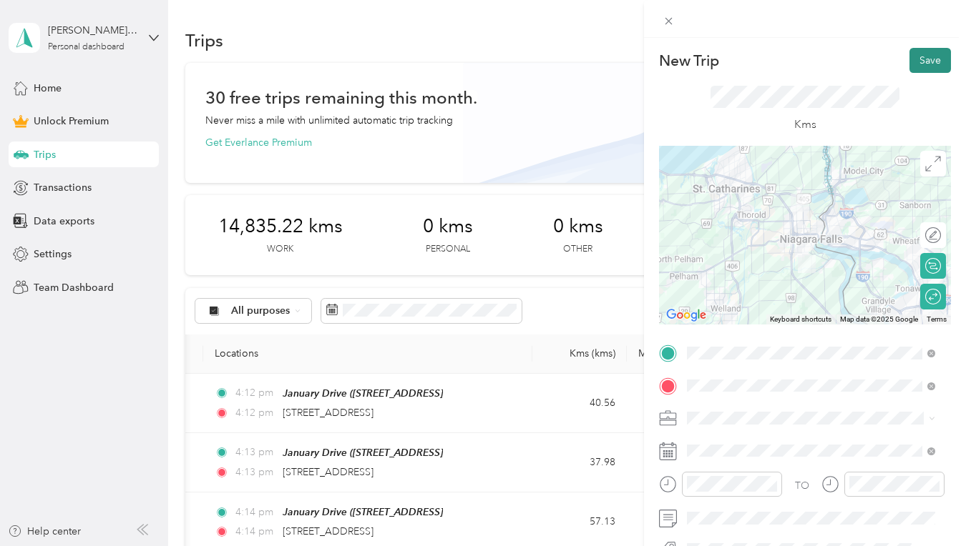
click at [909, 54] on button "Save" at bounding box center [929, 60] width 41 height 25
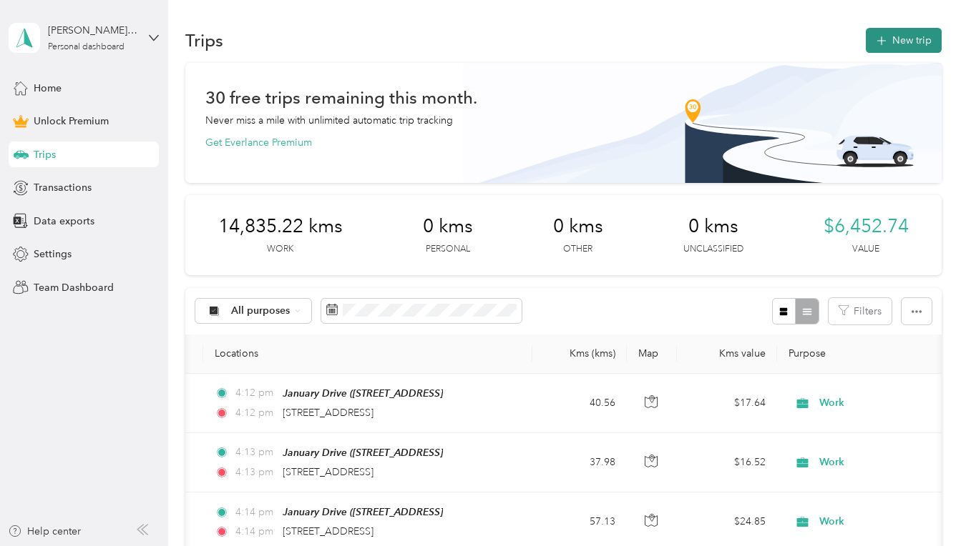
click at [890, 40] on button "New trip" at bounding box center [903, 40] width 76 height 25
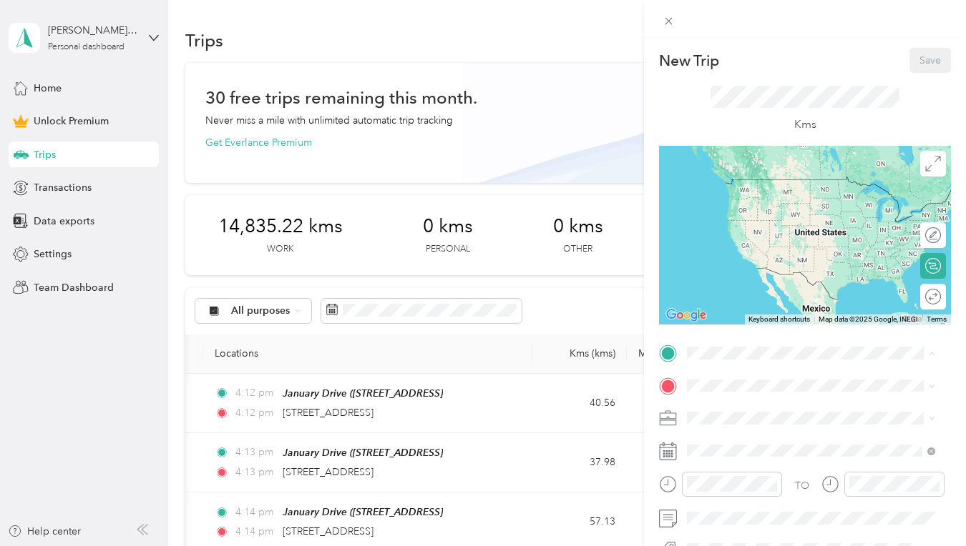
click at [737, 207] on div "Capital Wealth [STREET_ADDRESS][DEMOGRAPHIC_DATA]" at bounding box center [759, 193] width 91 height 30
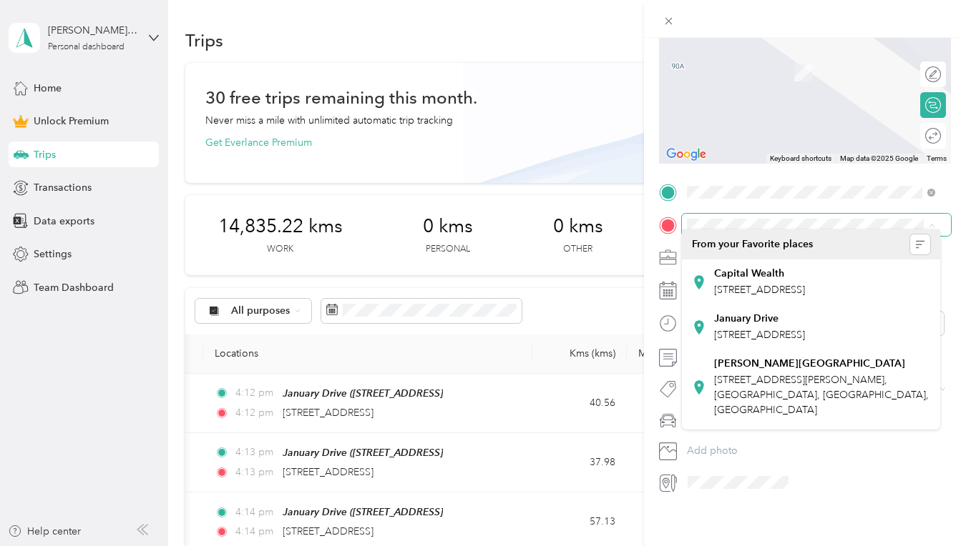
scroll to position [170, 0]
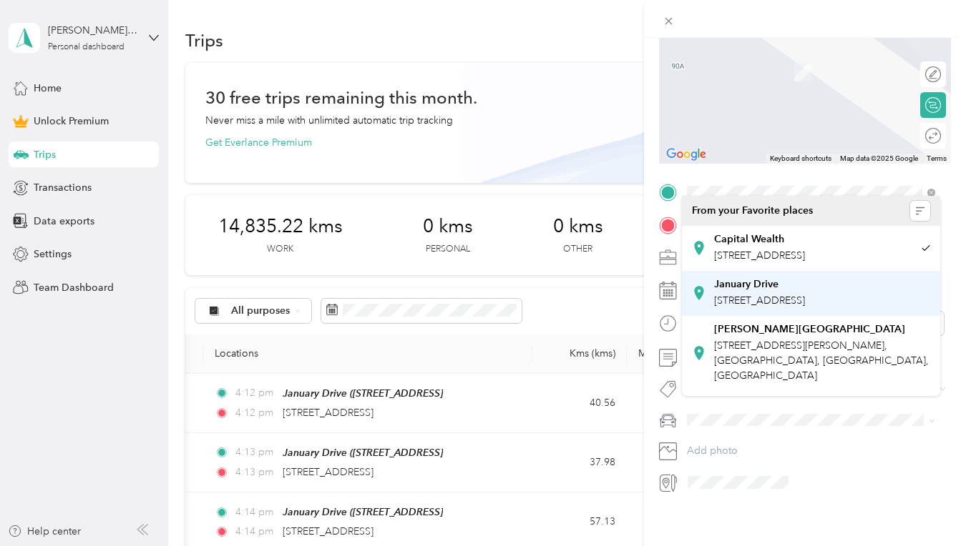
click at [744, 307] on span "[STREET_ADDRESS]" at bounding box center [759, 301] width 91 height 12
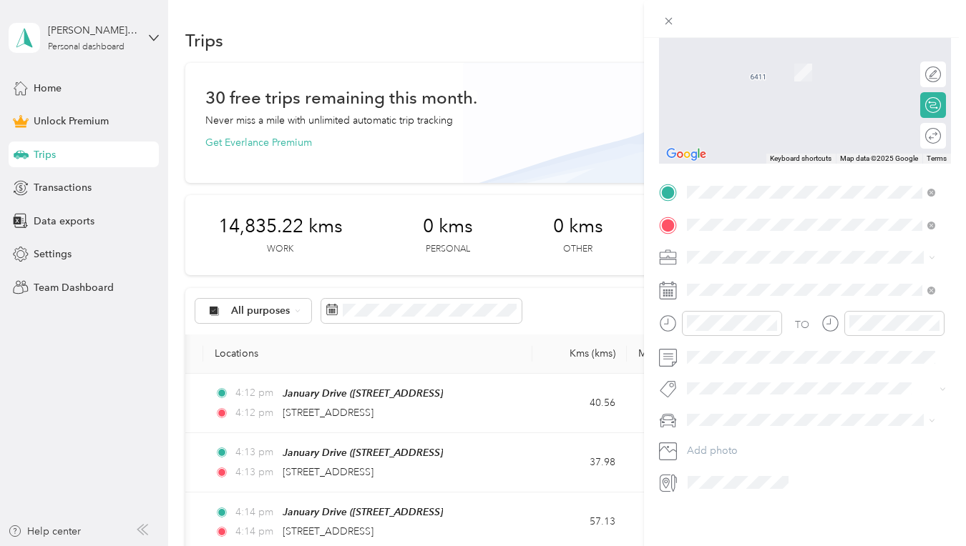
click at [758, 273] on span "[STREET_ADDRESS]" at bounding box center [759, 267] width 91 height 13
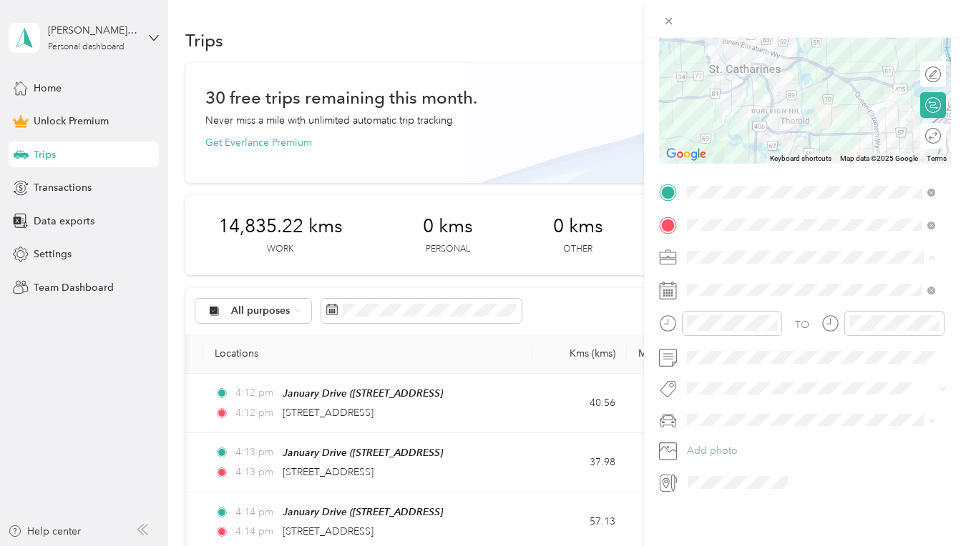
click at [727, 273] on div "Work" at bounding box center [811, 273] width 238 height 15
click at [738, 366] on div "[DATE]" at bounding box center [772, 360] width 180 height 15
click at [721, 360] on icon at bounding box center [722, 360] width 14 height 14
click at [810, 478] on div "26" at bounding box center [809, 477] width 19 height 18
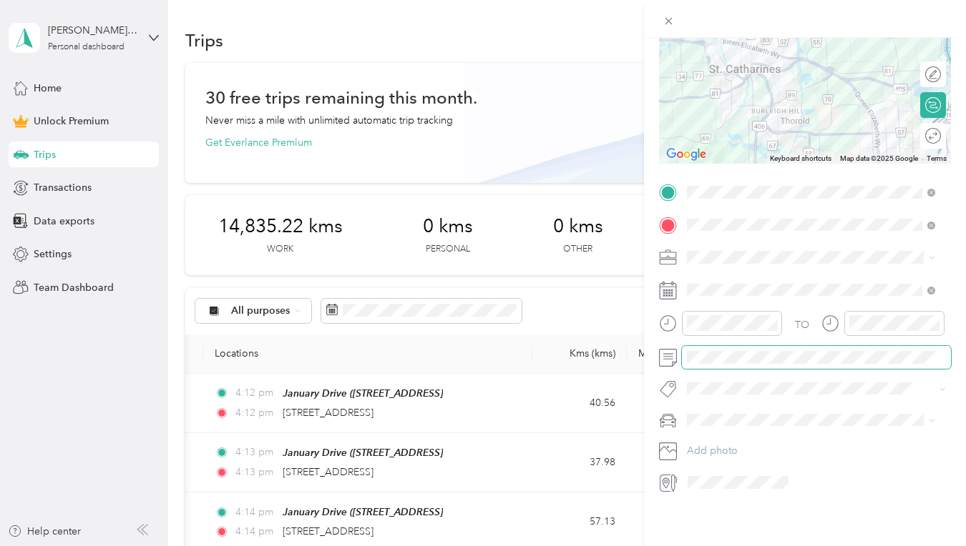
click at [785, 353] on span at bounding box center [816, 357] width 269 height 23
click at [731, 281] on span "Porsche Cayenne Turbo" at bounding box center [746, 284] width 109 height 12
click at [920, 130] on div "Round trip" at bounding box center [933, 136] width 26 height 26
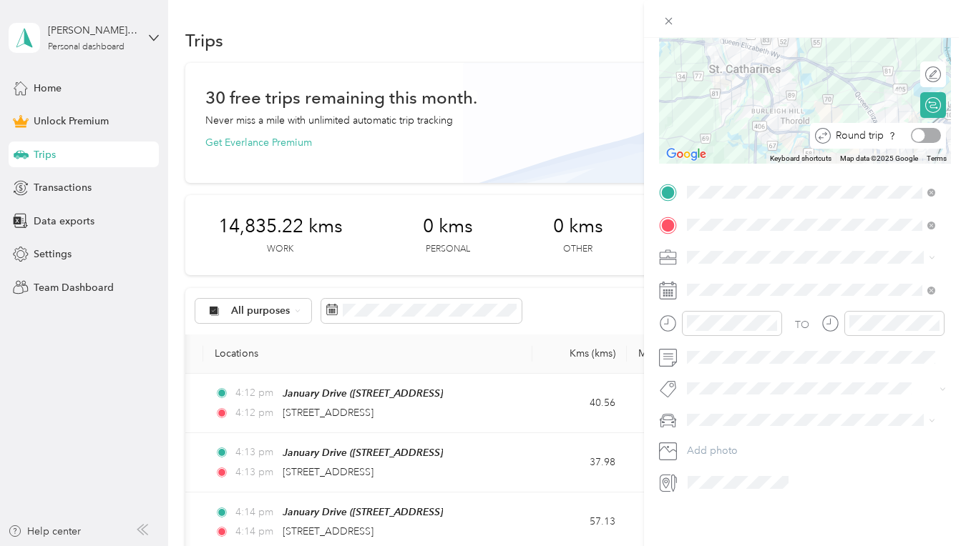
click at [912, 129] on div at bounding box center [918, 135] width 13 height 13
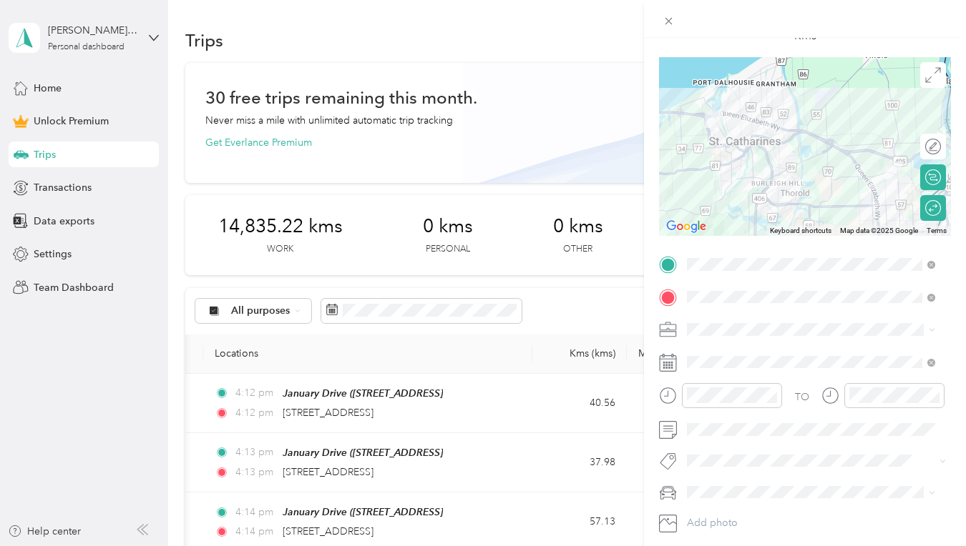
scroll to position [0, 0]
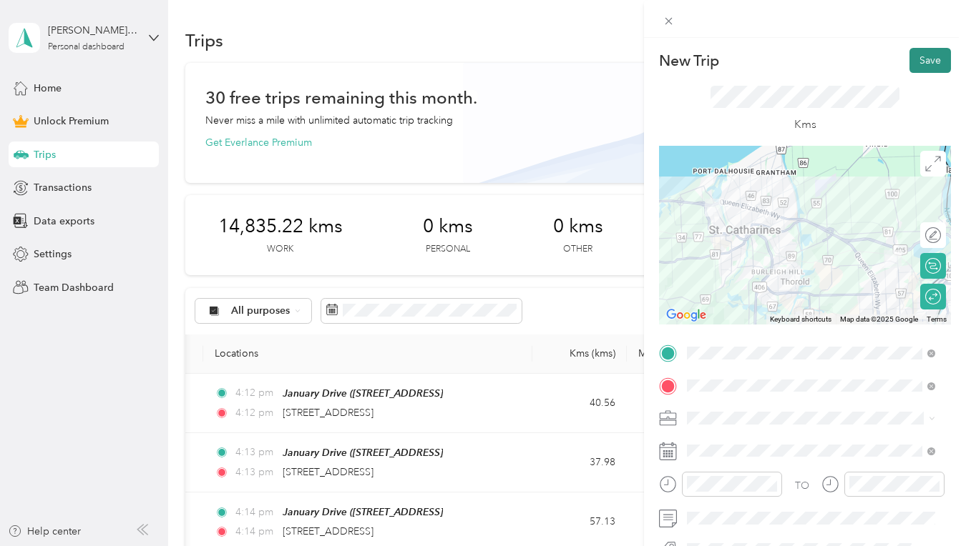
click at [926, 69] on button "Save" at bounding box center [929, 60] width 41 height 25
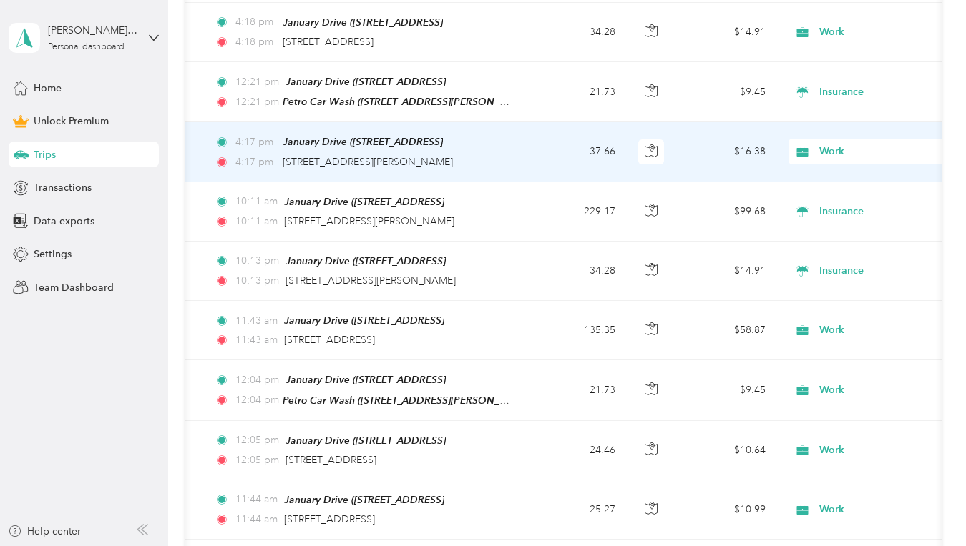
scroll to position [669, 0]
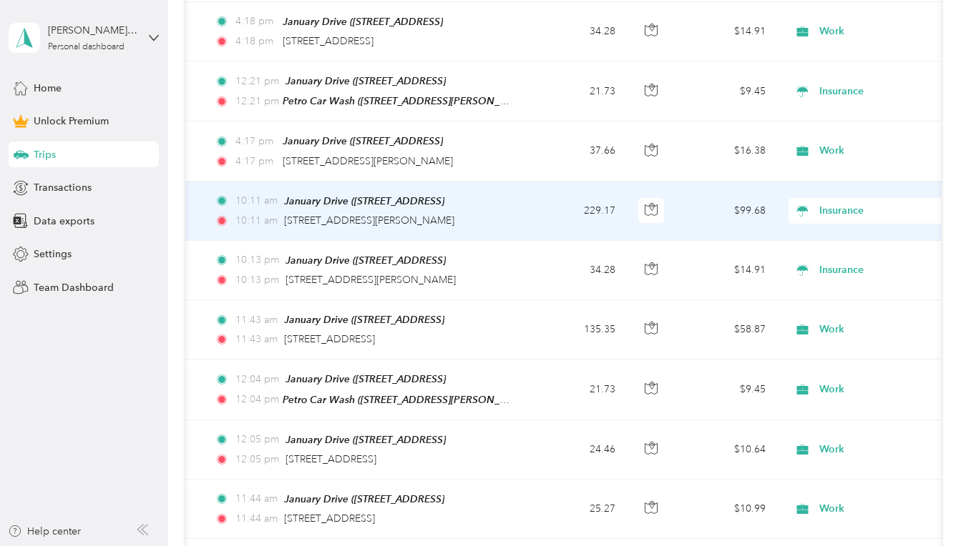
click at [846, 203] on span "Insurance" at bounding box center [884, 211] width 131 height 16
click at [834, 237] on span "Work" at bounding box center [890, 233] width 132 height 15
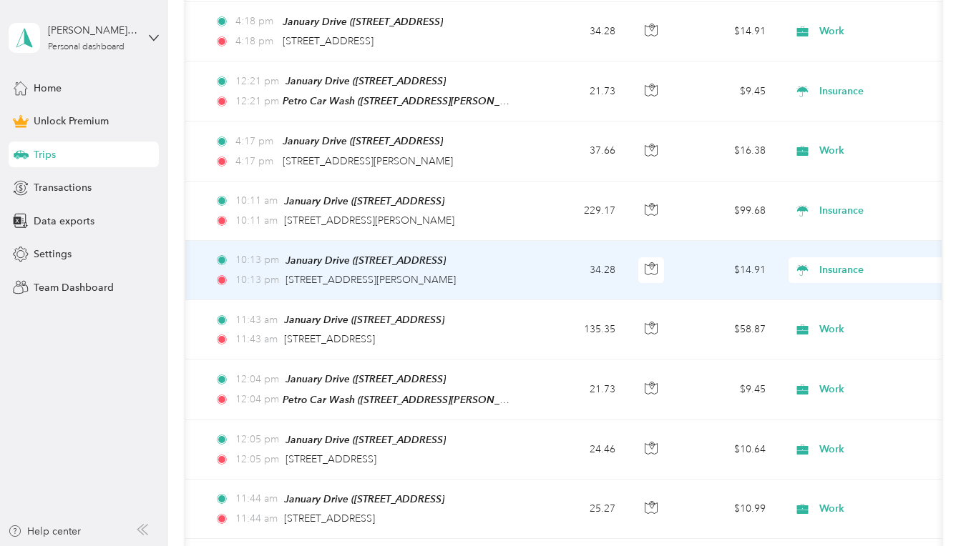
click at [835, 268] on span "Insurance" at bounding box center [884, 270] width 131 height 16
click at [836, 296] on span "Work" at bounding box center [890, 293] width 132 height 15
click at [835, 270] on span "Insurance" at bounding box center [884, 270] width 131 height 16
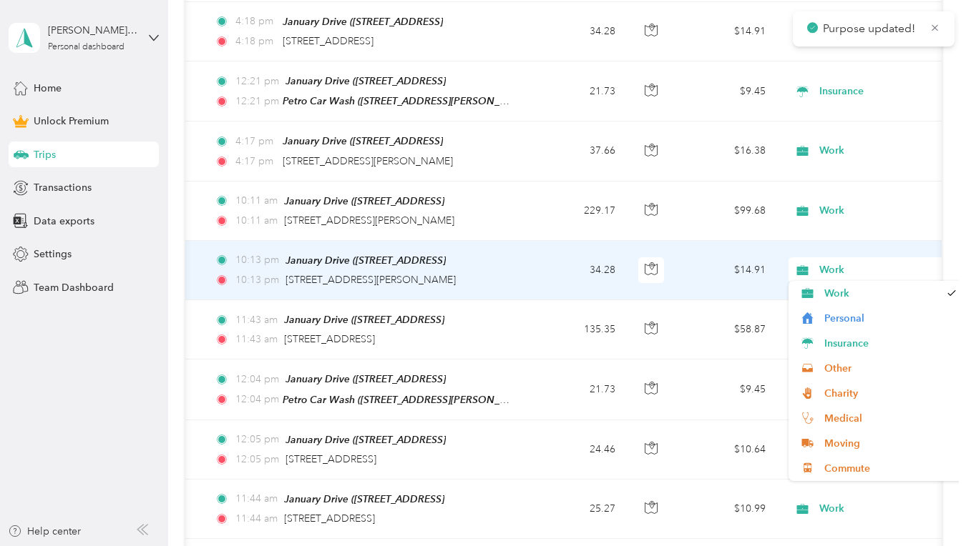
click at [836, 268] on span "Work" at bounding box center [884, 270] width 131 height 16
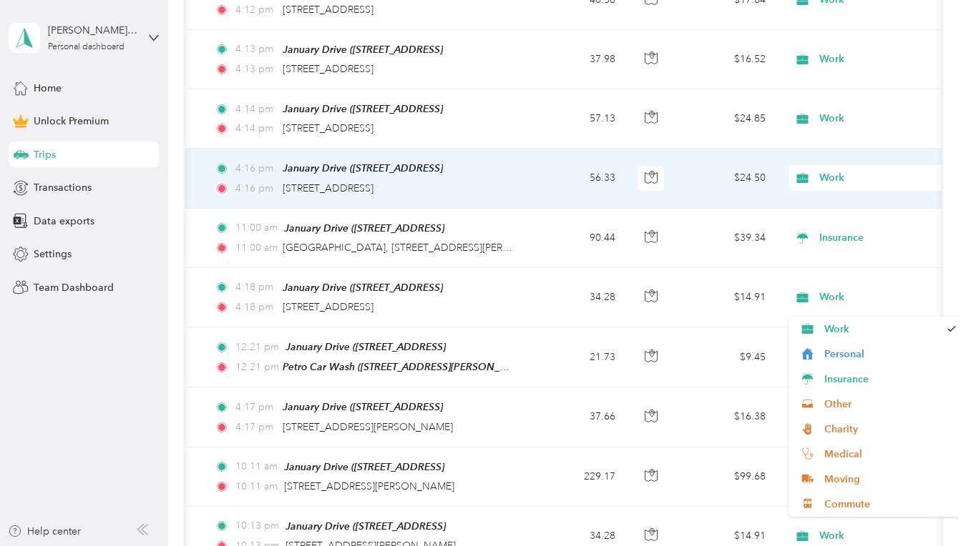
scroll to position [403, 0]
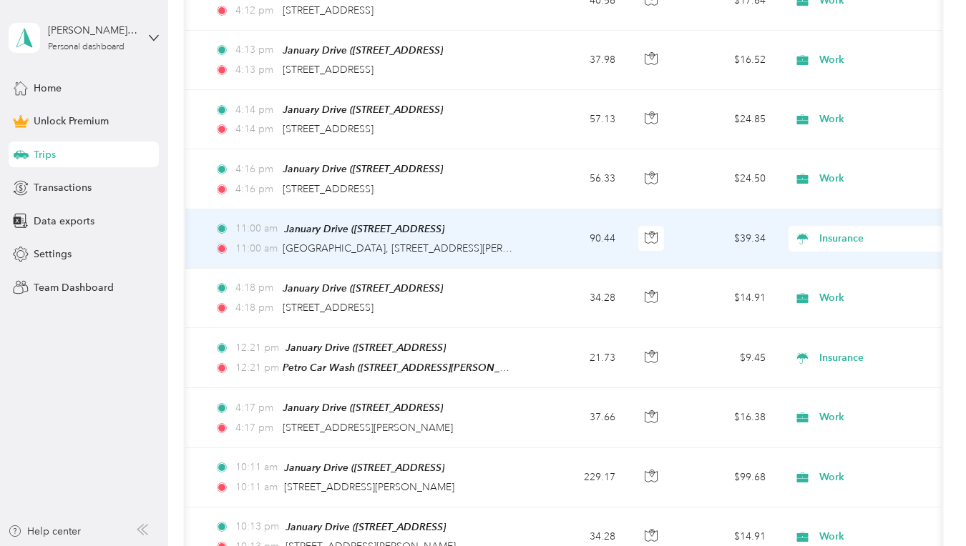
click at [832, 231] on span "Insurance" at bounding box center [884, 239] width 131 height 16
click at [835, 265] on span "Work" at bounding box center [890, 263] width 132 height 15
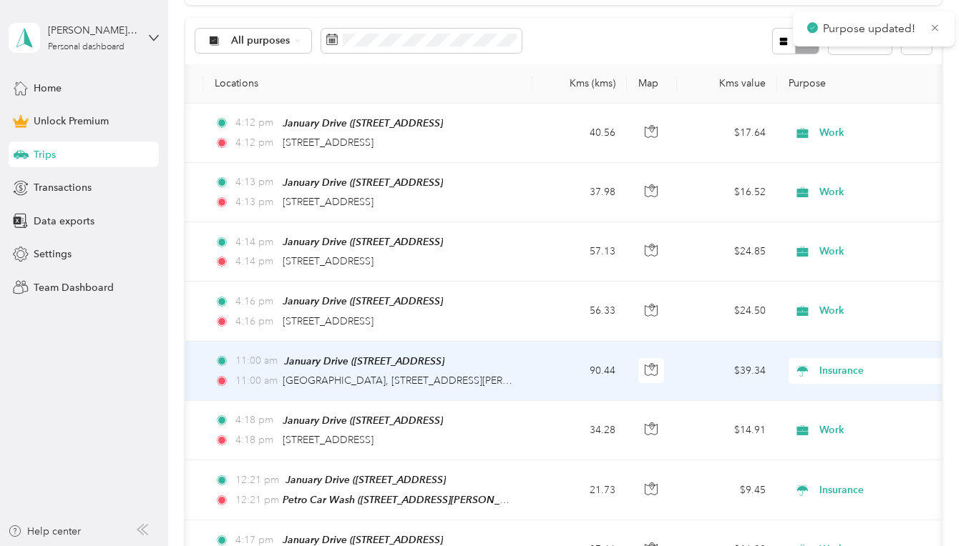
scroll to position [270, 0]
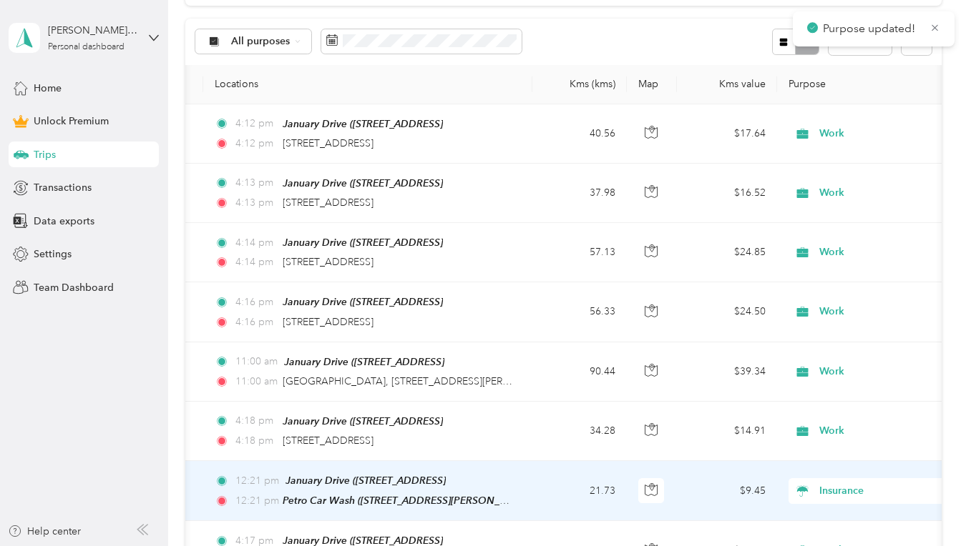
click at [832, 484] on span "Insurance" at bounding box center [884, 492] width 131 height 16
click at [825, 286] on span "Work" at bounding box center [890, 282] width 132 height 15
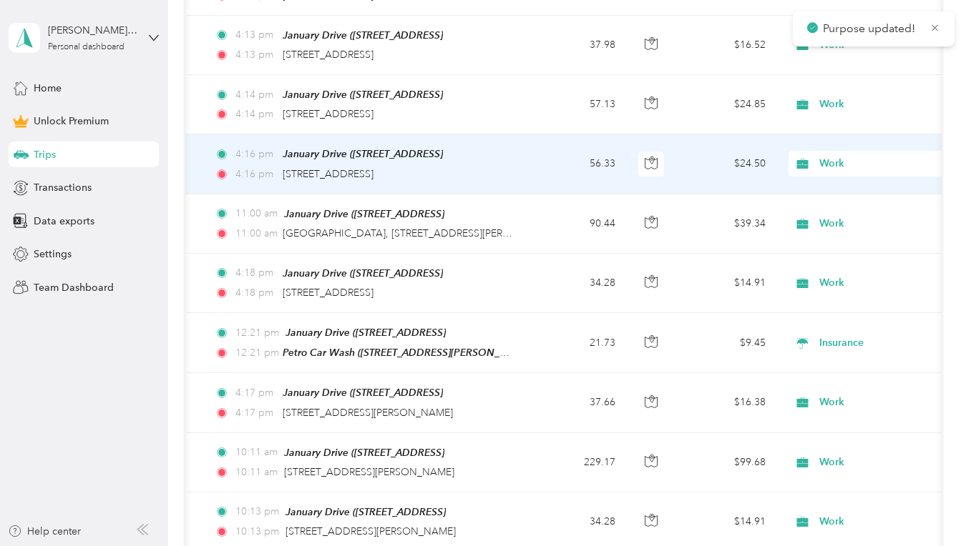
scroll to position [419, 0]
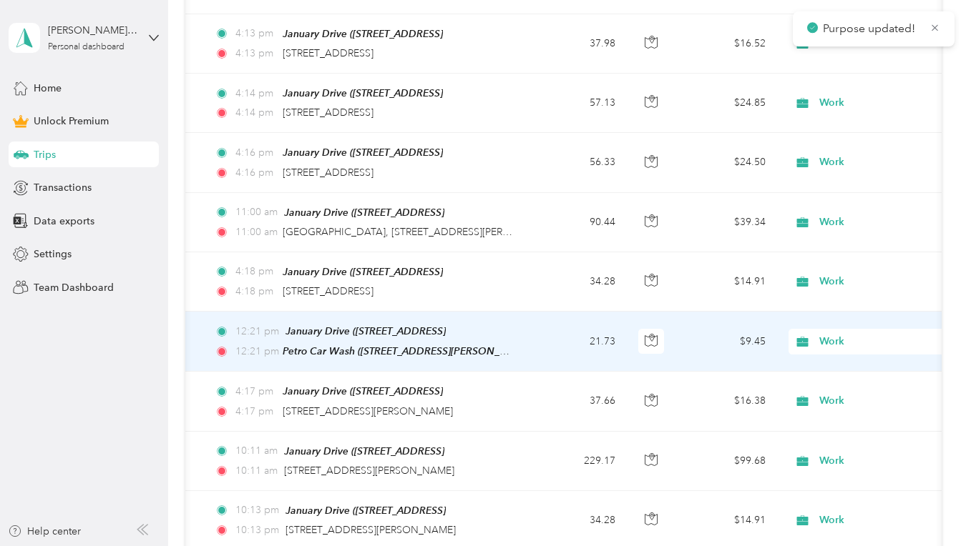
click at [830, 335] on span "Work" at bounding box center [884, 342] width 131 height 16
click at [837, 139] on span "Work" at bounding box center [882, 136] width 116 height 15
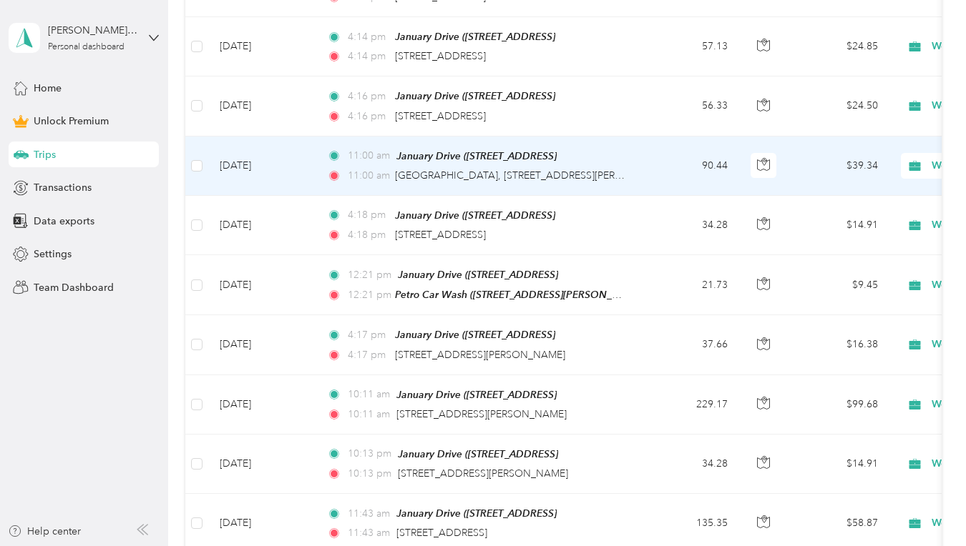
scroll to position [0, 0]
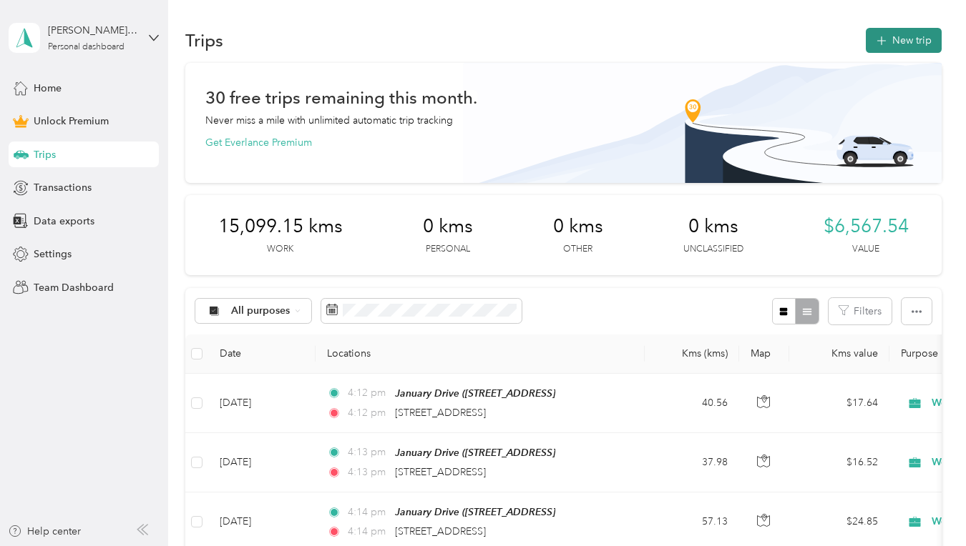
click at [888, 29] on button "New trip" at bounding box center [903, 40] width 76 height 25
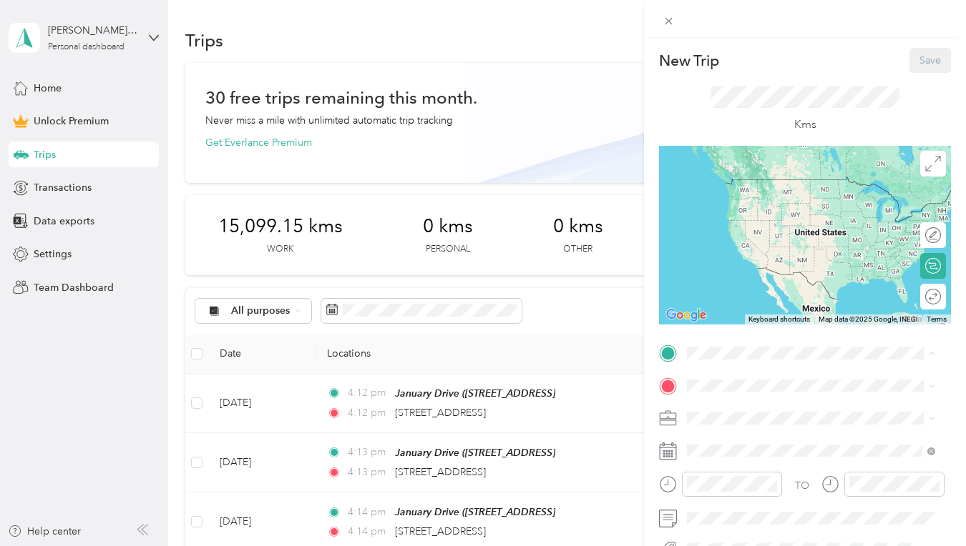
click at [722, 253] on div "January Drive [STREET_ADDRESS]" at bounding box center [759, 238] width 91 height 30
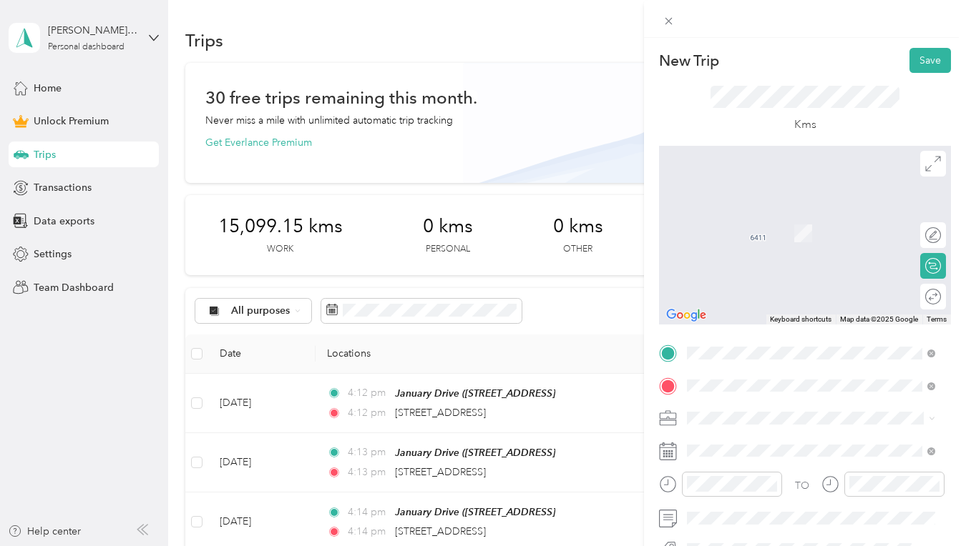
click at [733, 239] on span "[STREET_ADDRESS]" at bounding box center [759, 233] width 91 height 12
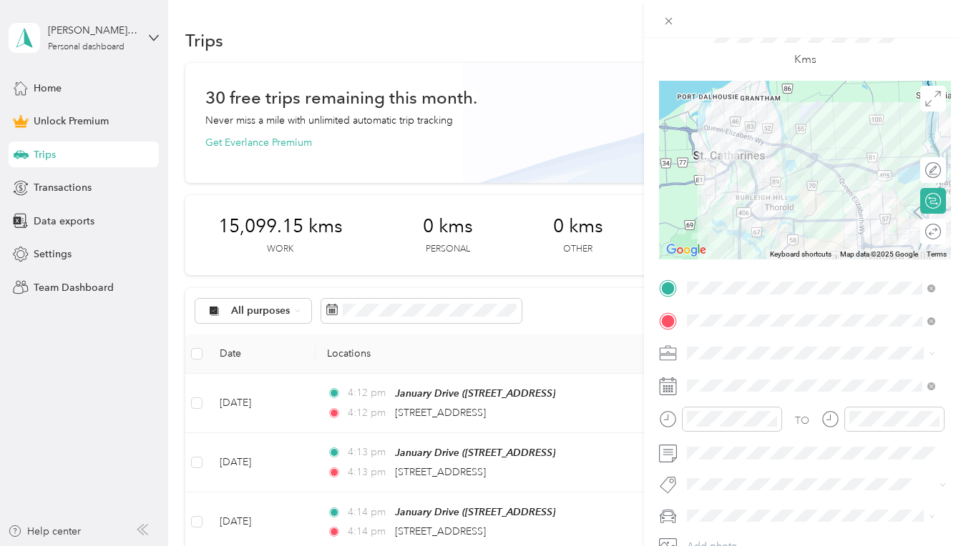
scroll to position [66, 0]
click at [714, 145] on div "Work" at bounding box center [811, 151] width 238 height 15
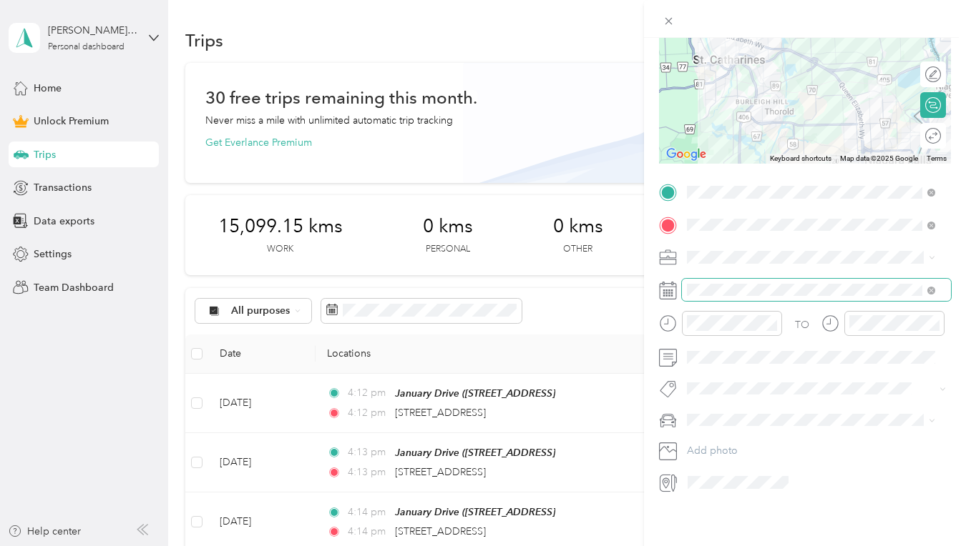
scroll to position [172, 0]
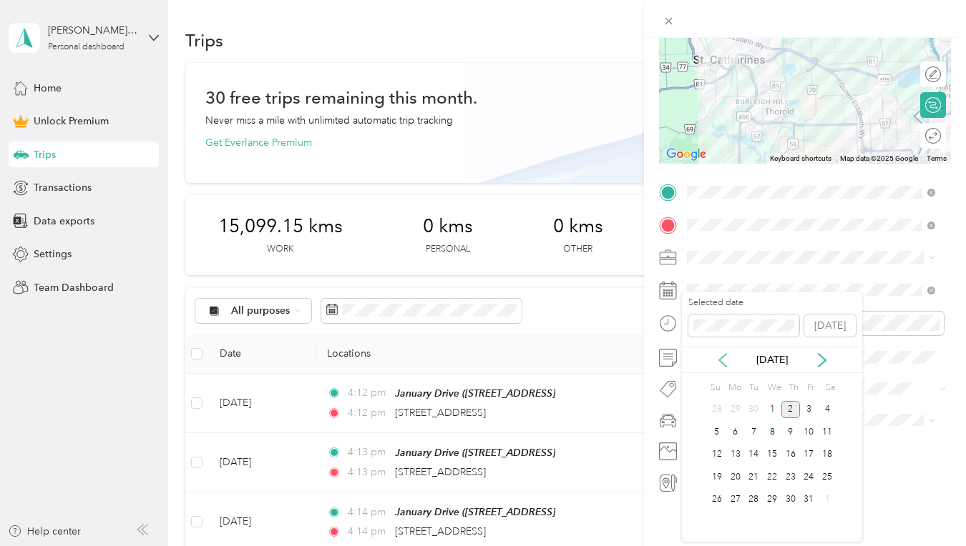
click at [716, 355] on icon at bounding box center [722, 360] width 14 height 14
click at [731, 476] on div "22" at bounding box center [735, 477] width 19 height 18
click at [716, 283] on span "Porsche Cayenne Turbo" at bounding box center [746, 281] width 109 height 12
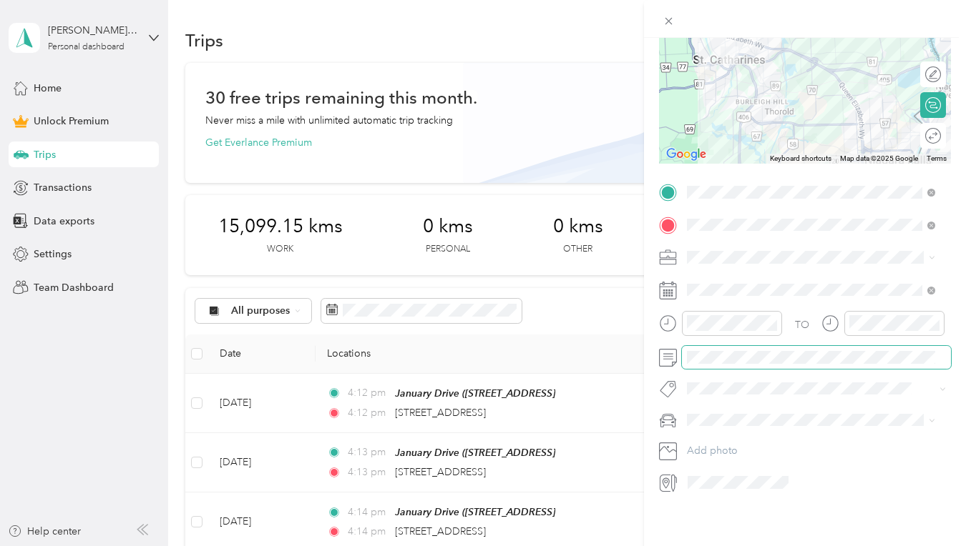
click at [717, 353] on span at bounding box center [816, 357] width 269 height 23
click at [941, 128] on div "Round trip" at bounding box center [941, 135] width 0 height 15
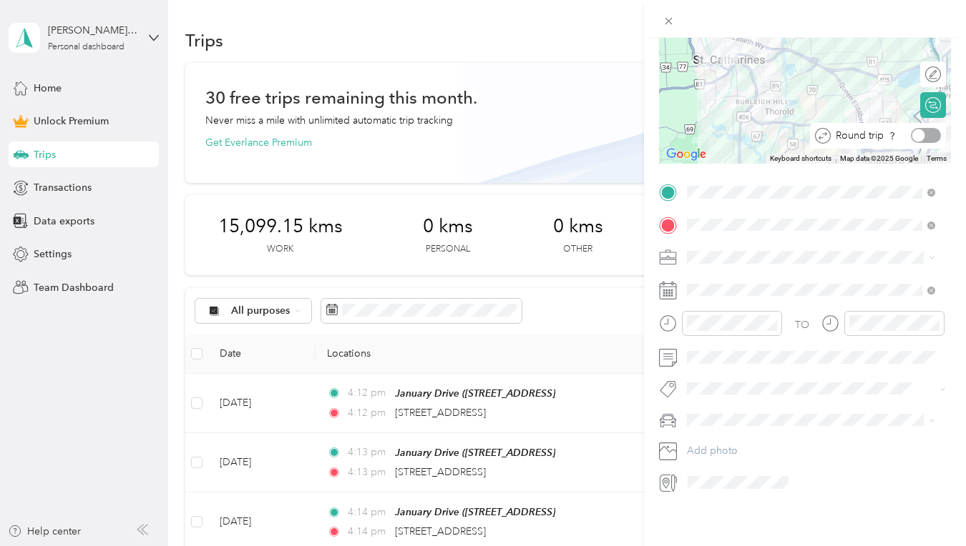
click at [912, 129] on div at bounding box center [918, 135] width 13 height 13
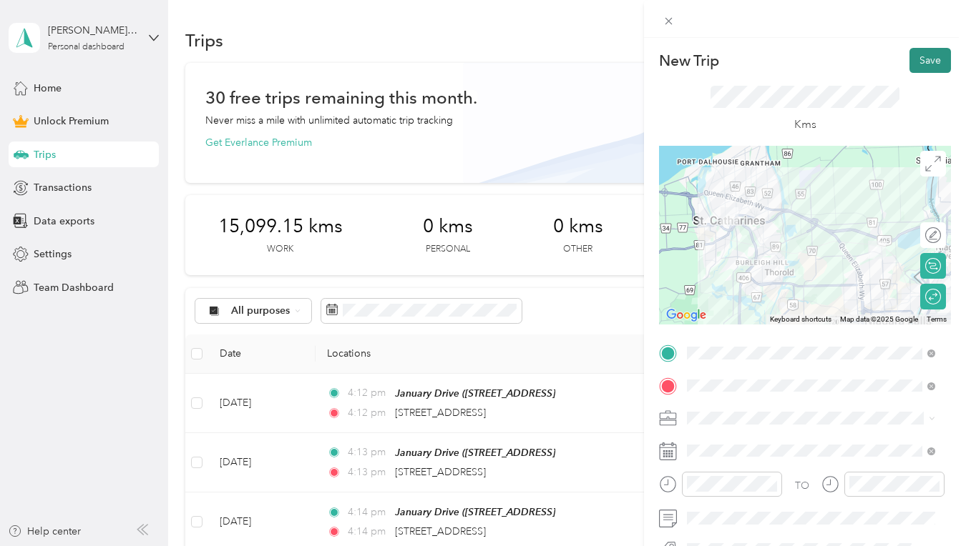
click at [922, 68] on button "Save" at bounding box center [929, 60] width 41 height 25
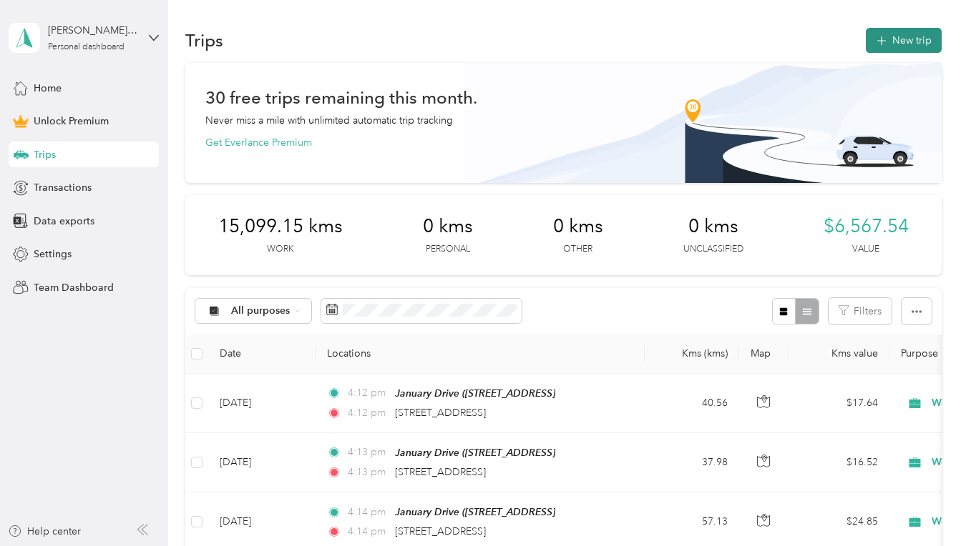
click at [884, 42] on button "New trip" at bounding box center [903, 40] width 76 height 25
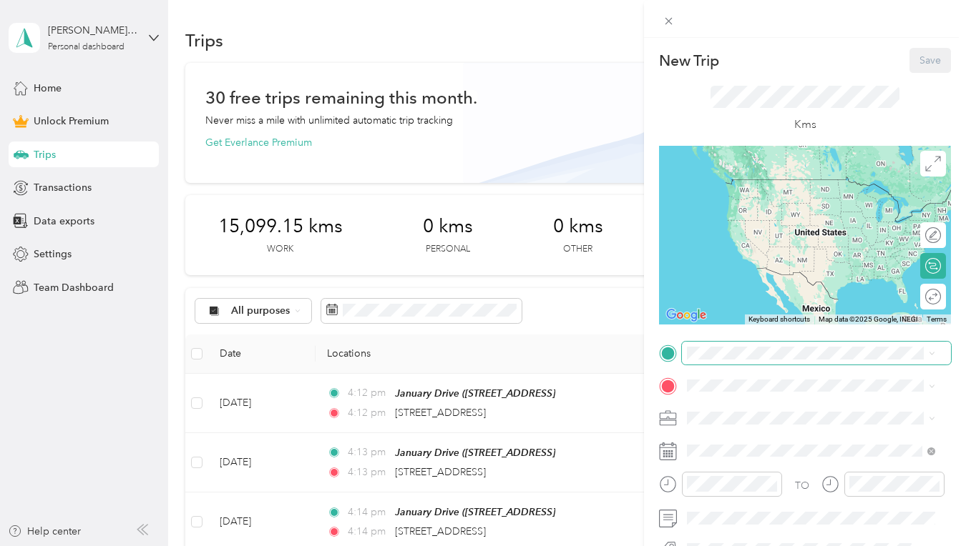
click at [755, 360] on span at bounding box center [816, 353] width 269 height 23
click at [752, 343] on span at bounding box center [816, 353] width 269 height 23
click at [740, 253] on div "January Drive [STREET_ADDRESS]" at bounding box center [759, 238] width 91 height 30
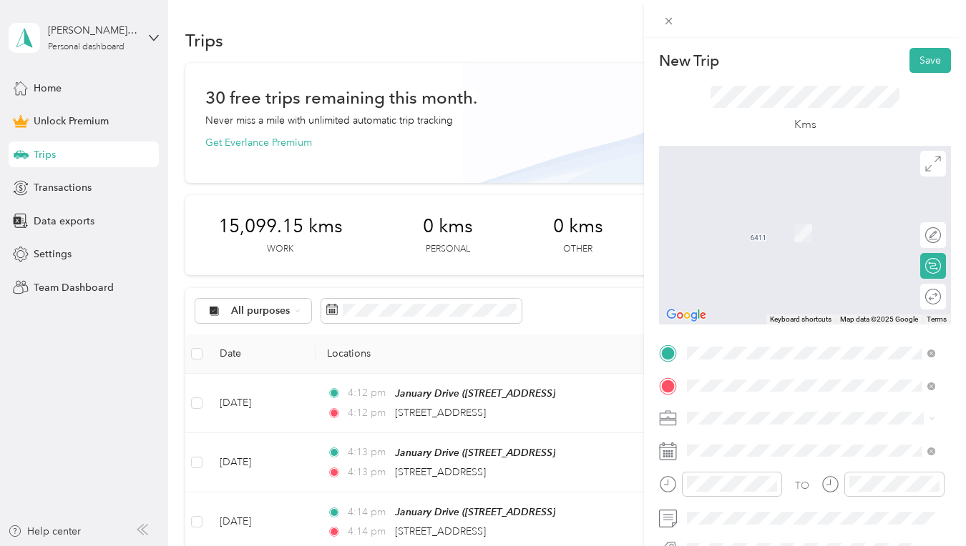
click at [745, 235] on span "[STREET_ADDRESS][PERSON_NAME]" at bounding box center [799, 233] width 170 height 12
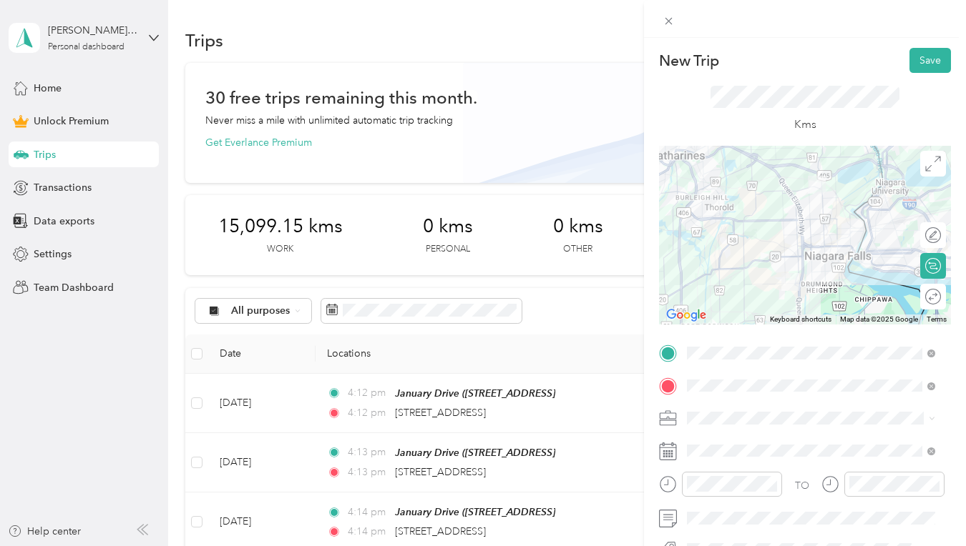
click at [941, 301] on div "Round trip" at bounding box center [941, 296] width 0 height 15
click at [916, 297] on div at bounding box center [926, 296] width 30 height 15
click at [795, 411] on span at bounding box center [816, 418] width 269 height 23
click at [723, 227] on ol "Work Personal Insurance Other Charity Medical Moving Commute" at bounding box center [811, 301] width 258 height 200
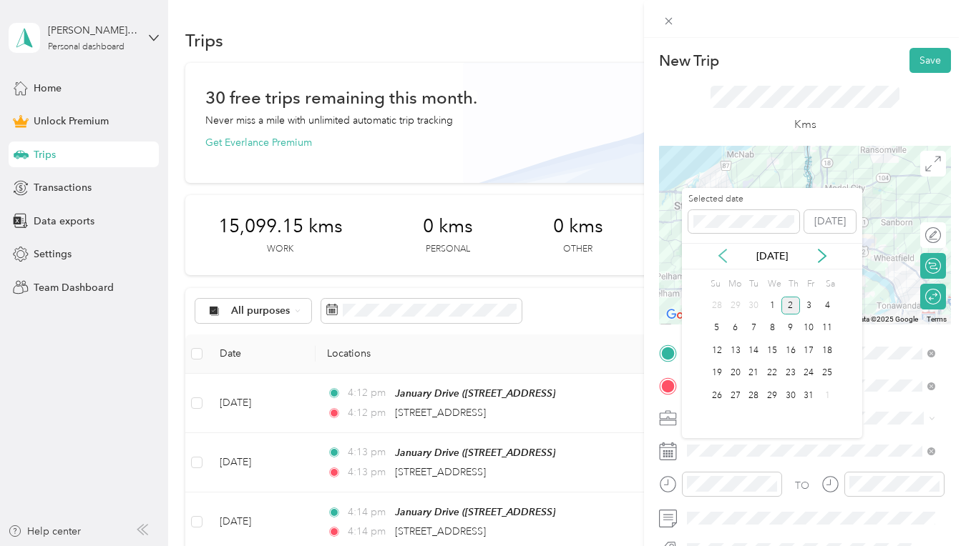
click at [720, 262] on icon at bounding box center [722, 256] width 14 height 14
click at [722, 396] on div "28" at bounding box center [716, 396] width 19 height 18
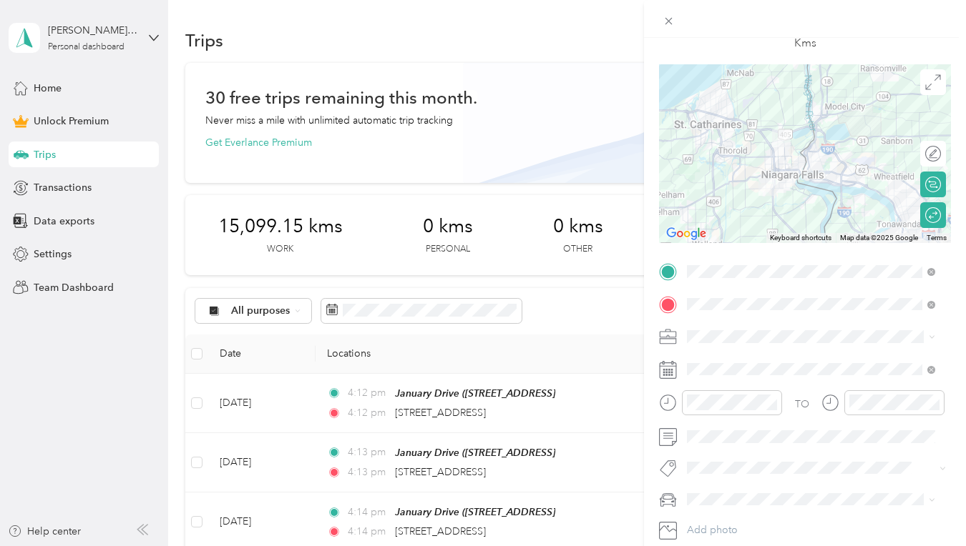
scroll to position [172, 0]
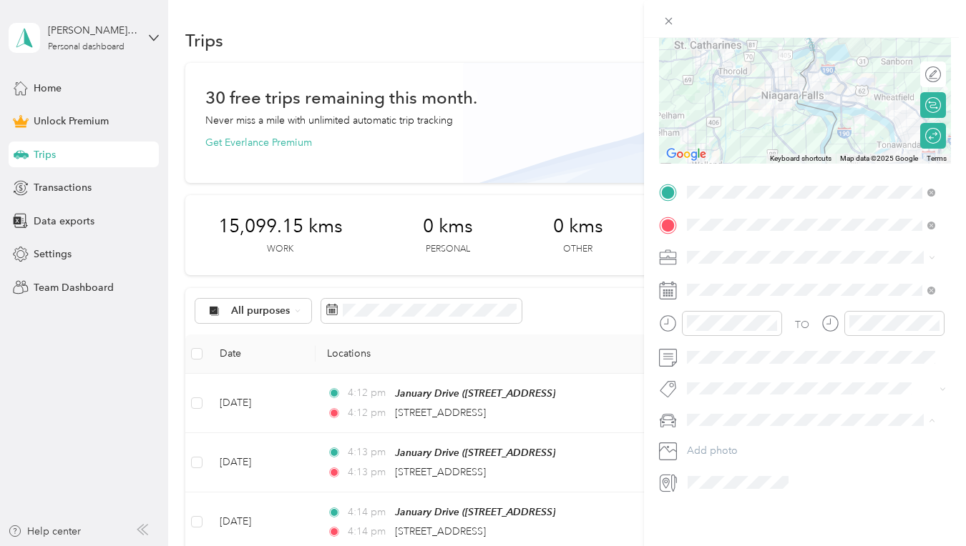
click at [745, 288] on li "Porsche Cayenne Turbo" at bounding box center [811, 284] width 258 height 25
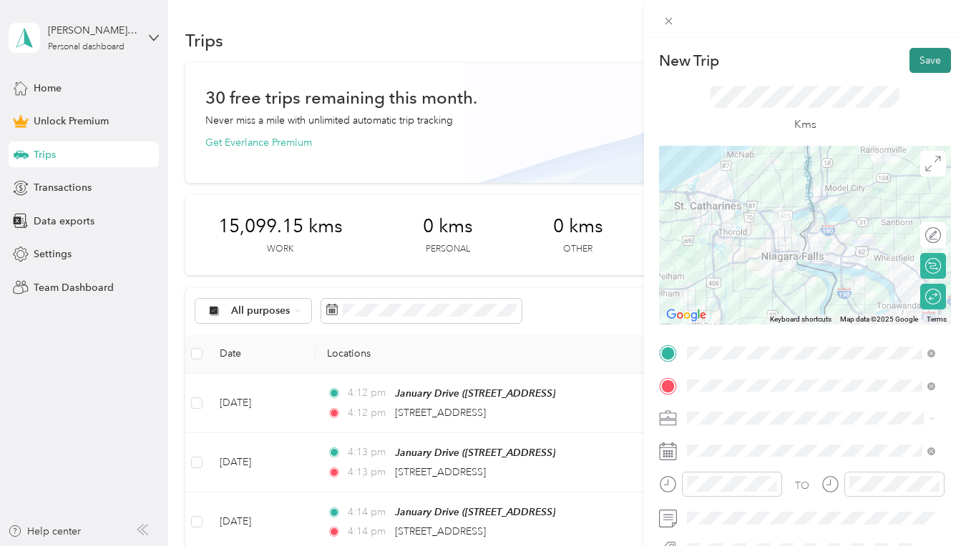
click at [928, 57] on button "Save" at bounding box center [929, 60] width 41 height 25
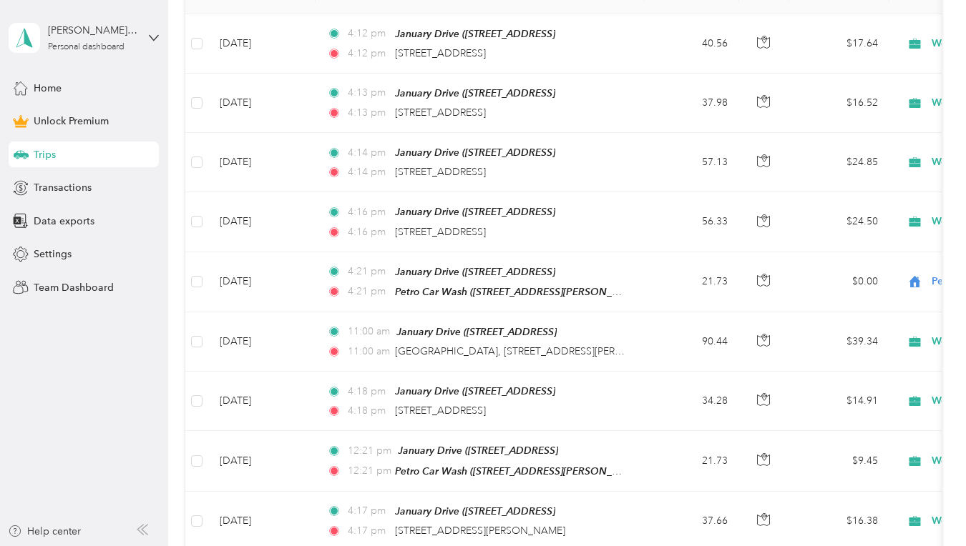
scroll to position [360, 0]
